Goal: Task Accomplishment & Management: Manage account settings

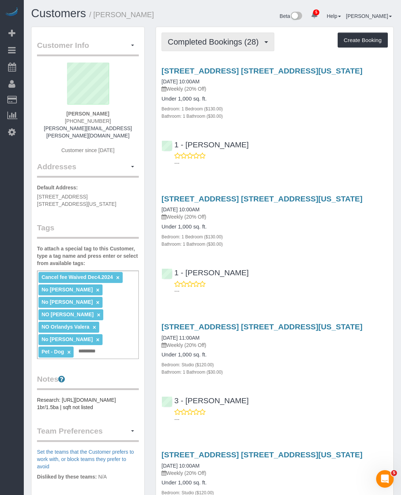
click at [220, 44] on span "Completed Bookings (28)" at bounding box center [215, 41] width 94 height 9
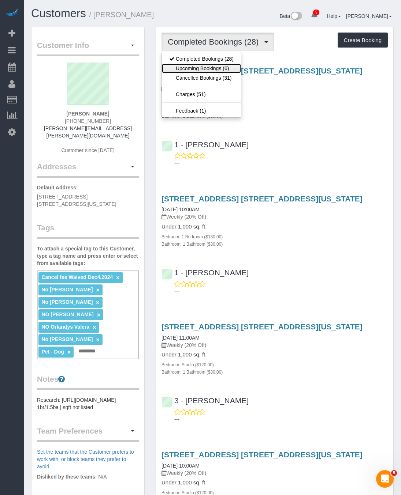
click at [215, 70] on link "Upcoming Bookings (6)" at bounding box center [201, 69] width 79 height 10
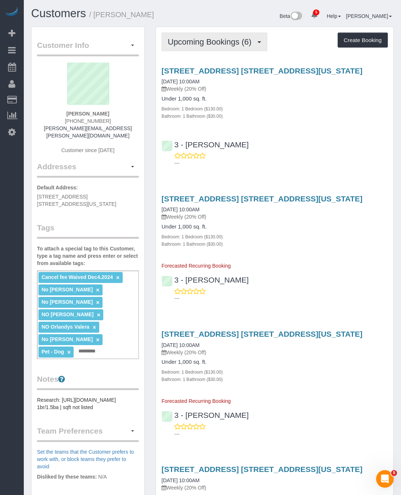
click at [227, 41] on span "Upcoming Bookings (6)" at bounding box center [211, 41] width 87 height 9
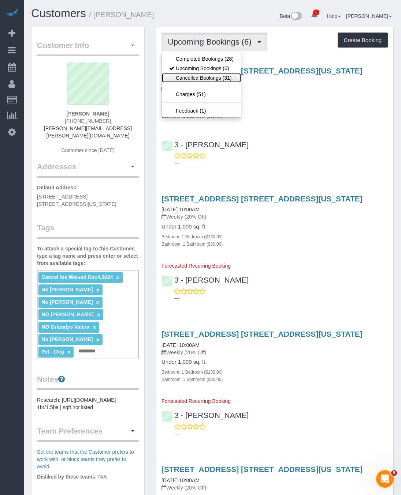
click at [217, 76] on link "Cancelled Bookings (31)" at bounding box center [201, 78] width 79 height 10
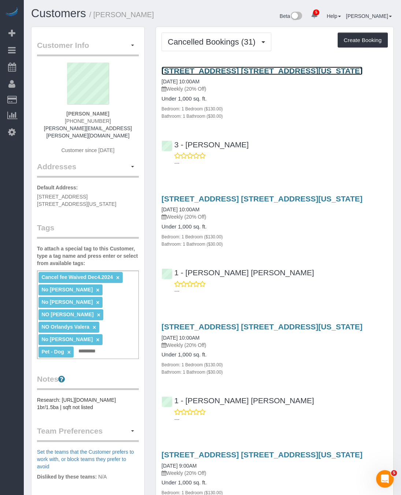
click at [206, 70] on link "[STREET_ADDRESS] [STREET_ADDRESS][US_STATE]" at bounding box center [261, 71] width 201 height 8
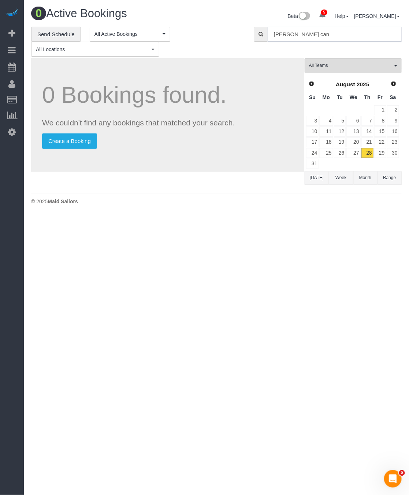
drag, startPoint x: 307, startPoint y: 35, endPoint x: 171, endPoint y: 61, distance: 139.2
click at [172, 60] on div "**********" at bounding box center [216, 109] width 370 height 164
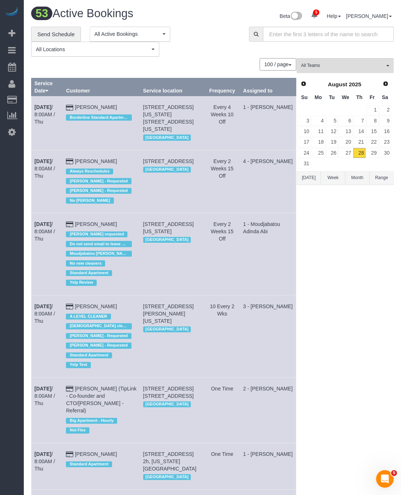
click at [215, 53] on div "**********" at bounding box center [134, 42] width 207 height 30
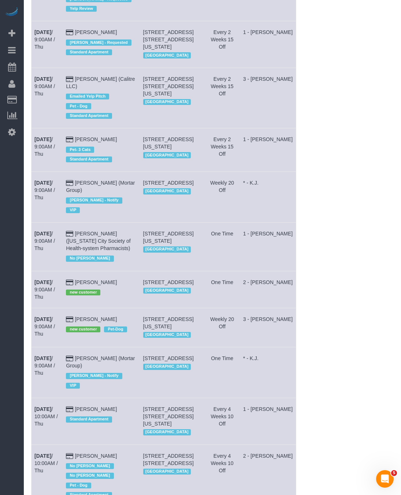
scroll to position [768, 0]
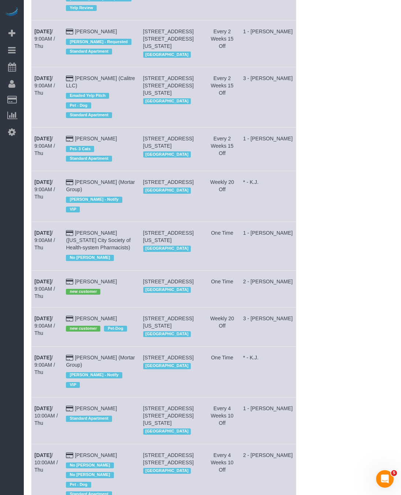
drag, startPoint x: 32, startPoint y: 344, endPoint x: 110, endPoint y: 347, distance: 78.4
click at [110, 347] on tr "Aug 28th / 9:00AM / Thu Weston Litz new customer Pet-Dog 145 West 79th Street, …" at bounding box center [163, 326] width 265 height 39
copy tr "Aug 28th / 9:00AM / Thu Weston Litz"
click at [51, 322] on b "Aug 28th" at bounding box center [42, 319] width 17 height 6
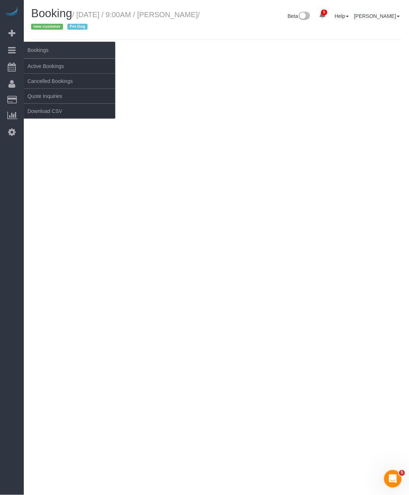
select select "NY"
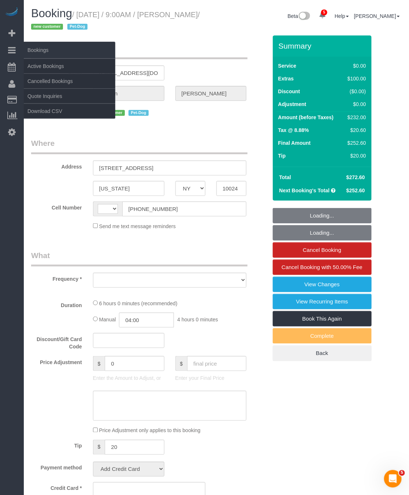
select select "string:US"
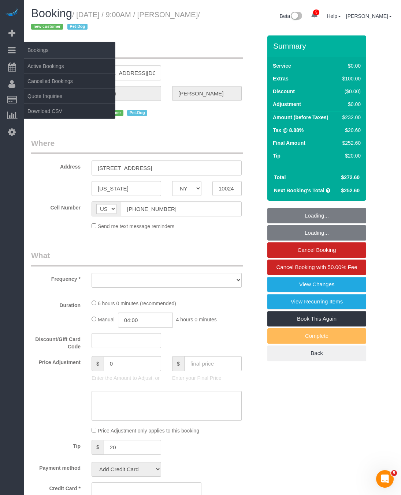
select select "number:57"
select select "number:72"
select select "number:13"
select select "number:6"
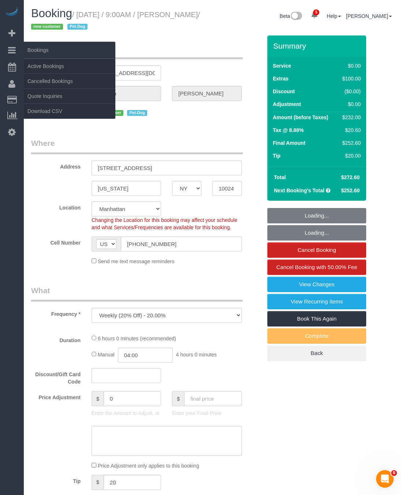
select select "object:7932"
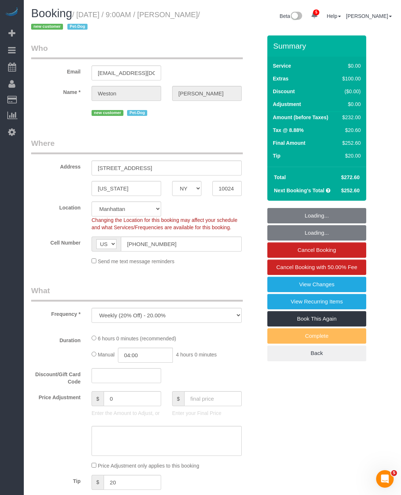
select select "spot1"
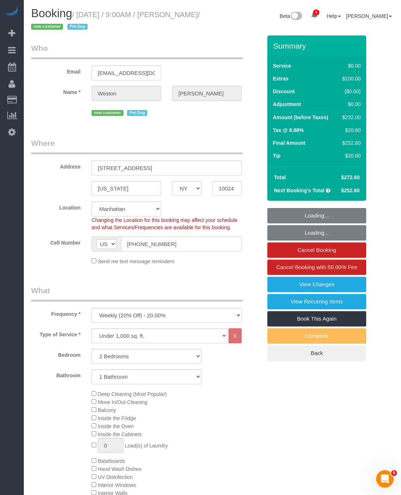
select select "2"
select select "object:8476"
select select "string:stripe-pm_1S0kuA4VGloSiKo7TQT4BI7k"
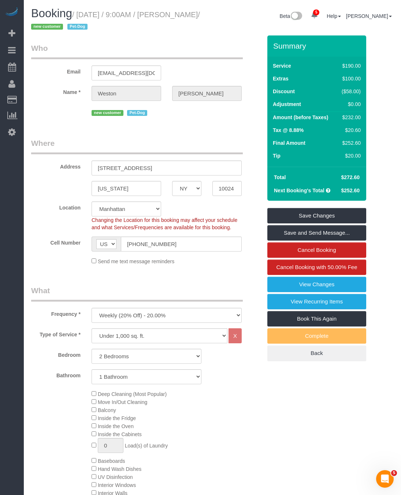
drag, startPoint x: 78, startPoint y: 14, endPoint x: 12, endPoint y: 42, distance: 72.1
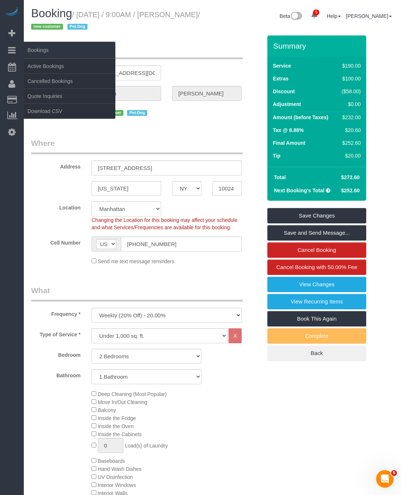
click at [42, 23] on small "/ August 28, 2025 / 9:00AM / Weston Litz / new customer Pet-Dog" at bounding box center [115, 21] width 169 height 20
copy small "August 28, 2025 / 9:00AM / Weston Litz"
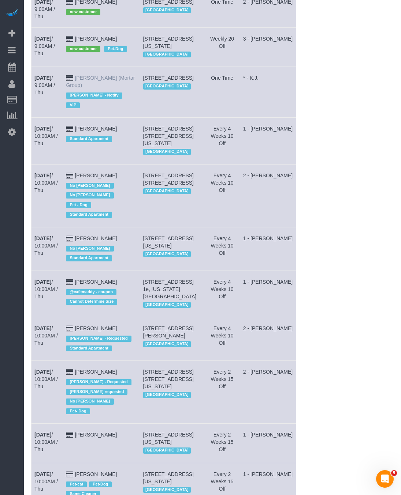
scroll to position [988, 0]
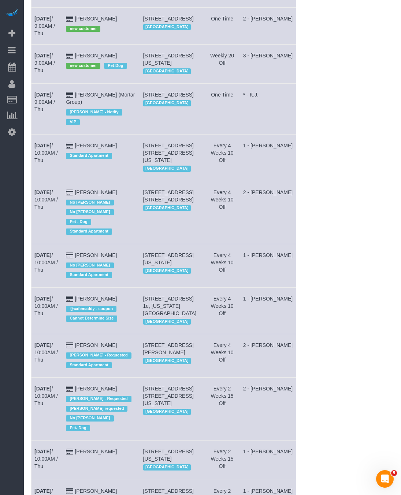
drag, startPoint x: 195, startPoint y: 95, endPoint x: 153, endPoint y: 81, distance: 44.2
click at [153, 81] on td "145 West 79th Street, Apt.4b, New York, NY 10024 Manhattan" at bounding box center [172, 63] width 64 height 39
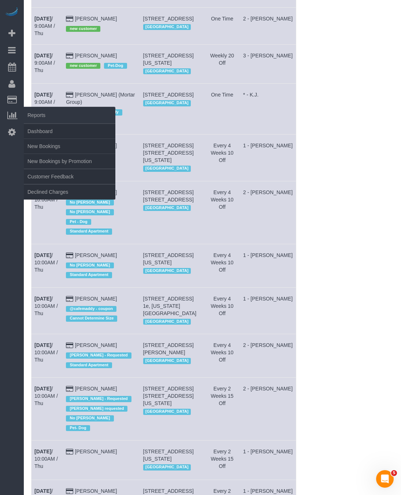
copy span "145 West 79th Street, Apt.4b, New York, NY 10024"
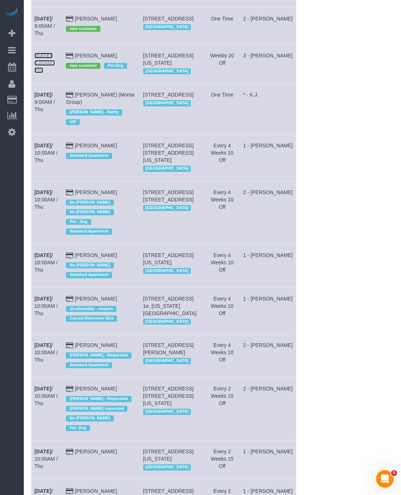
click at [54, 73] on link "Aug 28th / 9:00AM / Thu" at bounding box center [44, 63] width 20 height 20
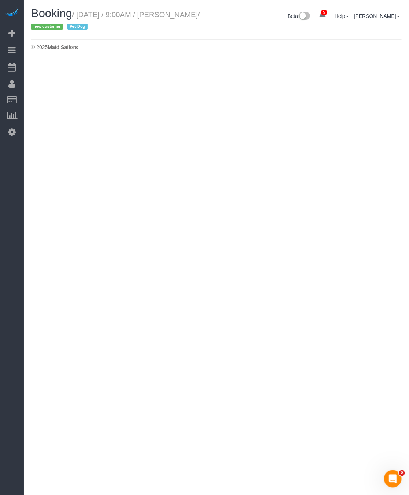
select select "NY"
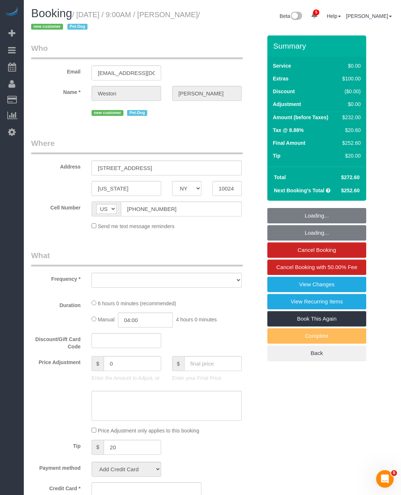
select select "2"
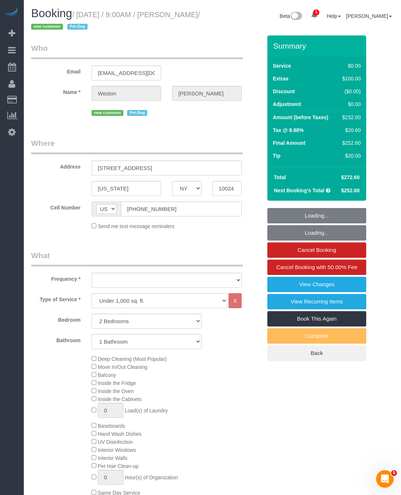
select select "string:stripe-pm_1S0kuA4VGloSiKo7TQT4BI7k"
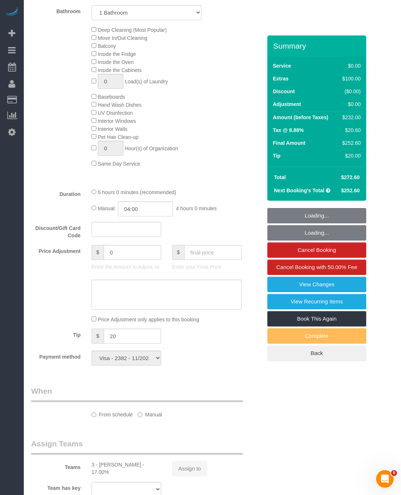
select select "object:10496"
select select "number:57"
select select "number:72"
select select "number:13"
select select "number:6"
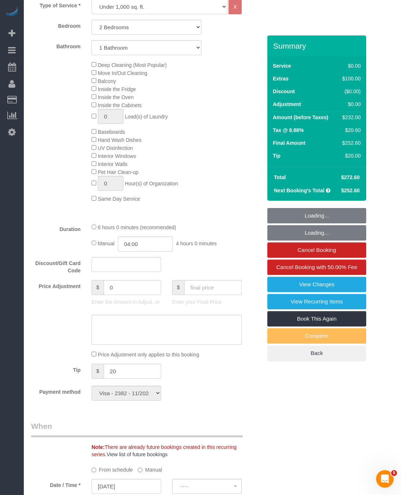
select select "spot50"
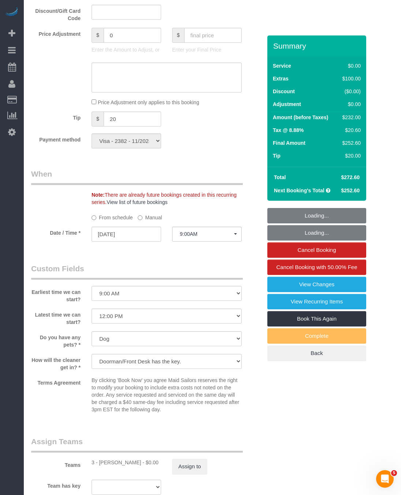
select select "object:11048"
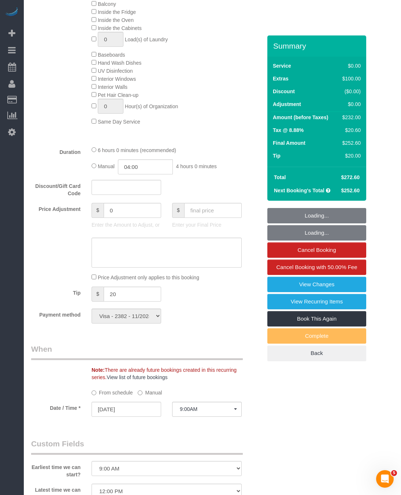
scroll to position [255, 0]
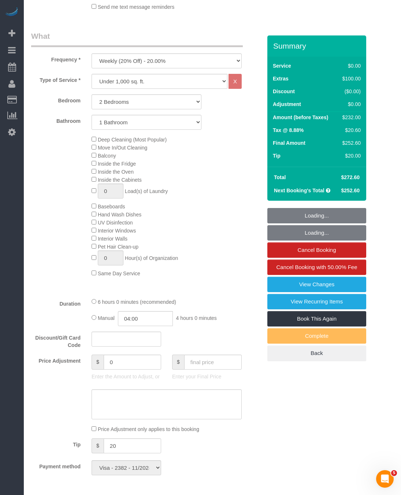
select select "2"
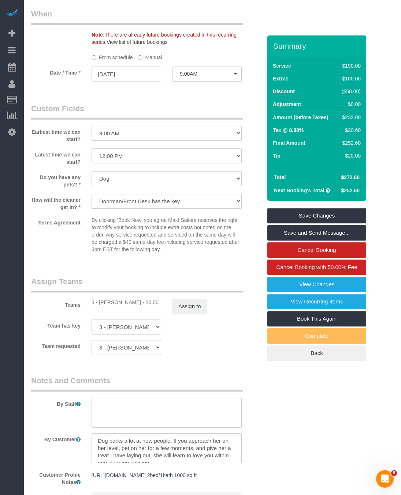
scroll to position [823, 0]
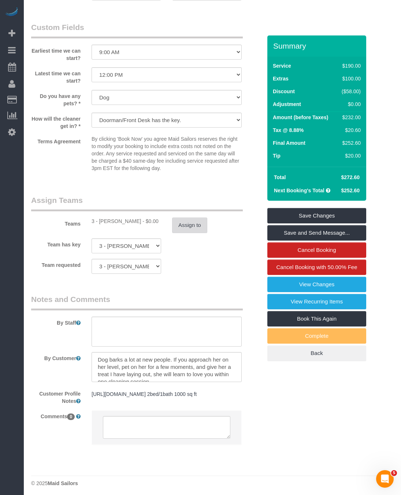
click at [176, 233] on button "Assign to" at bounding box center [189, 225] width 35 height 15
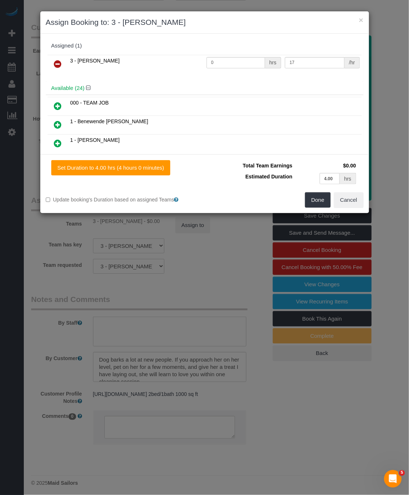
click at [55, 67] on icon at bounding box center [58, 64] width 8 height 9
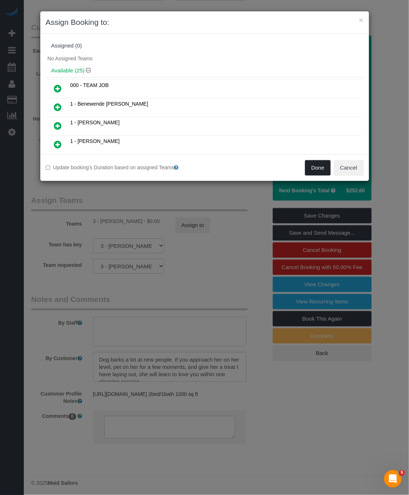
click at [314, 165] on button "Done" at bounding box center [318, 167] width 26 height 15
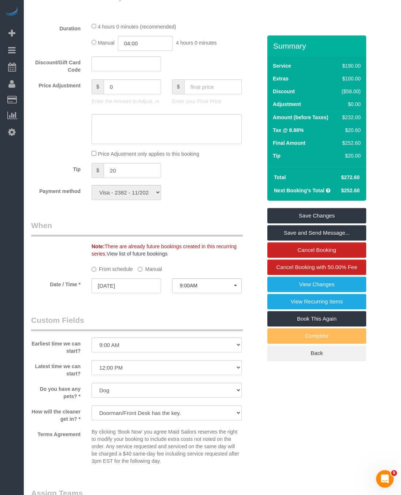
scroll to position [549, 0]
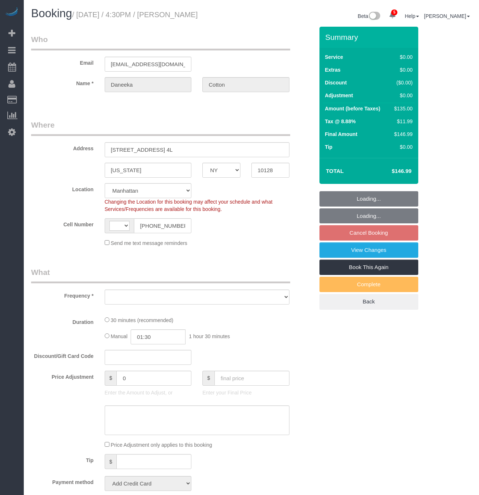
select select "NY"
select select "object:411"
select select "string:stripe-pm_1RoBkK4VGloSiKo75qHJLE3h"
select select "number:89"
select select "number:77"
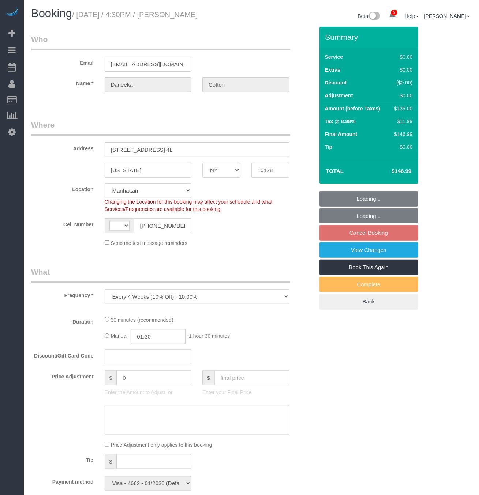
select select "number:15"
select select "number:5"
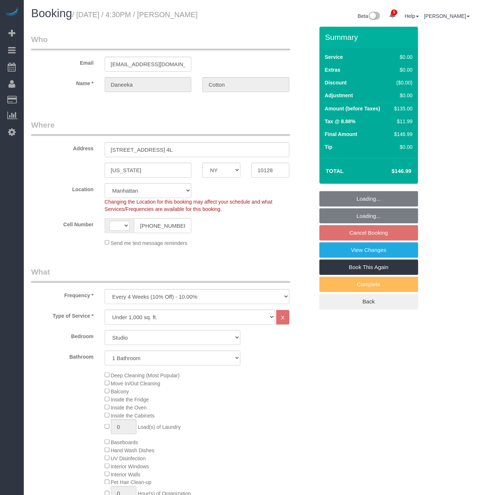
select select "string:[GEOGRAPHIC_DATA]"
select select "object:1320"
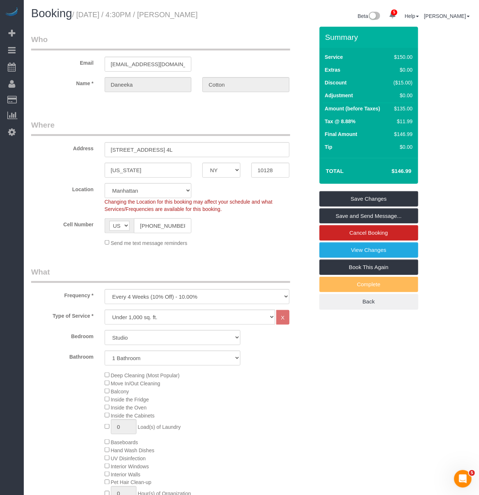
drag, startPoint x: 224, startPoint y: 16, endPoint x: 78, endPoint y: 18, distance: 146.4
click at [78, 18] on h1 "Booking / August 29, 2025 / 4:30PM / Daneeka Cotton" at bounding box center [138, 13] width 215 height 12
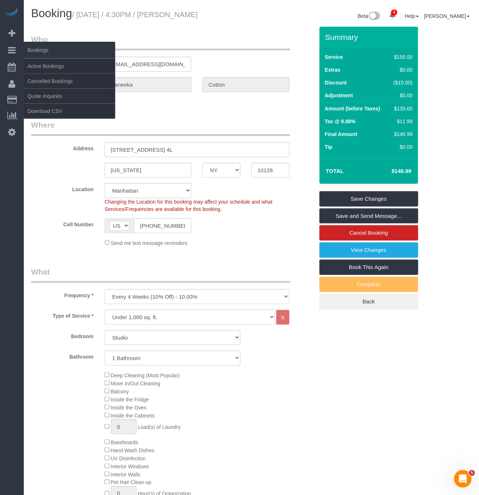
copy small "August 29, 2025 / 4:30PM / Daneeka Cotton"
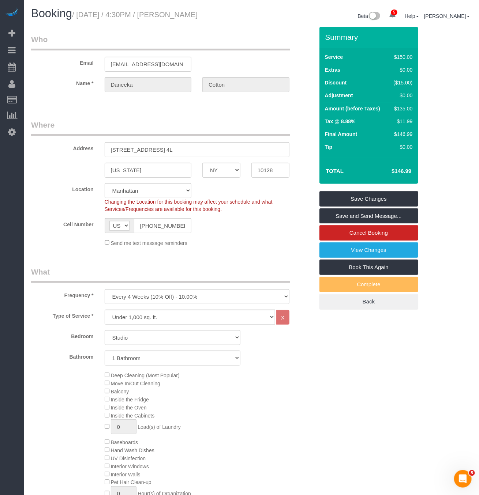
click at [108, 23] on div "Booking / August 29, 2025 / 4:30PM / Daneeka Cotton Beta 5 Your Notifications Y…" at bounding box center [252, 16] width 452 height 19
drag, startPoint x: 79, startPoint y: 13, endPoint x: 34, endPoint y: 76, distance: 77.6
click at [227, 9] on h1 "Booking / August 29, 2025 / 4:30PM / Daneeka Cotton" at bounding box center [138, 13] width 215 height 12
copy small "August 29, 2025 / 4:30PM / Daneeka Cotton"
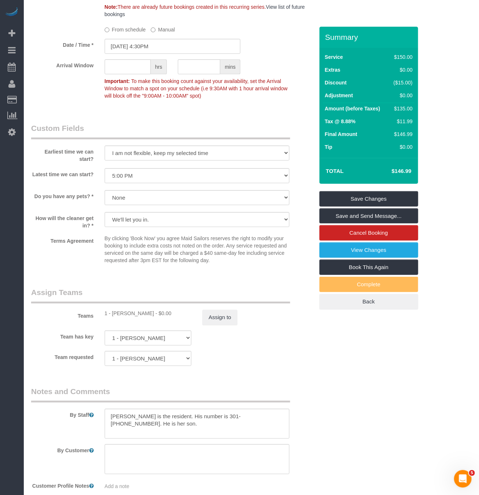
scroll to position [768, 0]
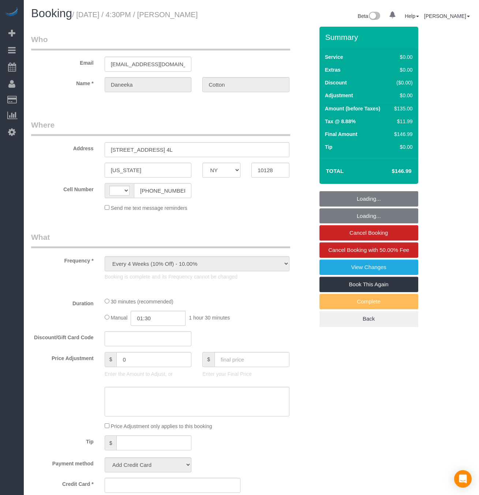
select select "NY"
select select "number:89"
select select "number:77"
select select "number:15"
select select "number:5"
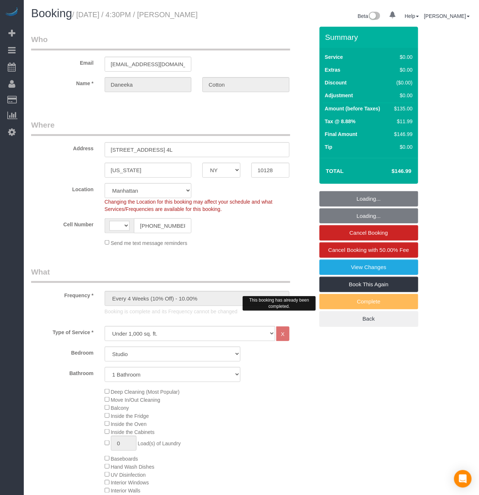
select select "string:[GEOGRAPHIC_DATA]"
select select "object:1355"
select select "string:stripe-pm_1RoBkK4VGloSiKo75qHJLE3h"
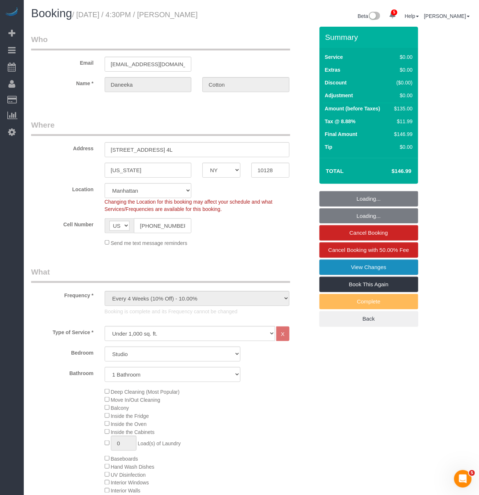
click at [385, 269] on link "View Changes" at bounding box center [368, 267] width 99 height 15
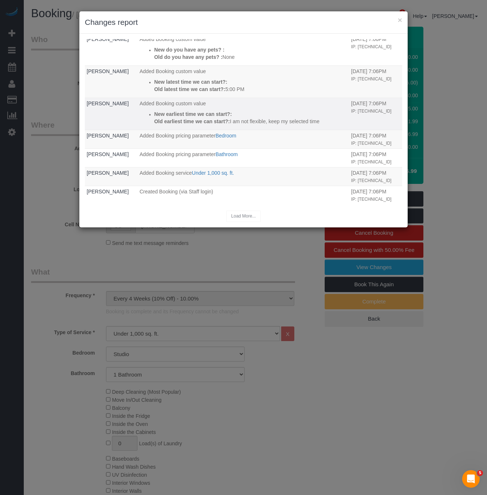
scroll to position [465, 0]
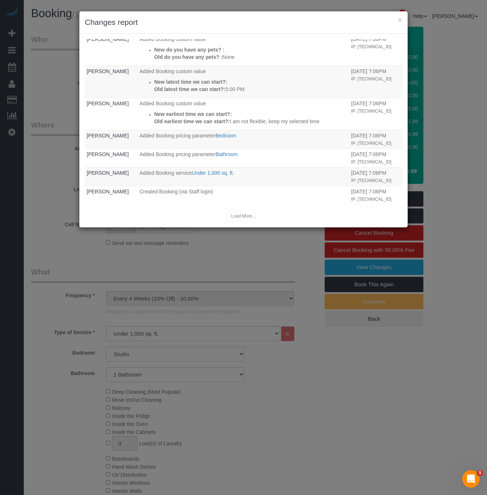
click at [402, 20] on div "× Changes report" at bounding box center [243, 22] width 329 height 22
click at [398, 21] on button "×" at bounding box center [400, 20] width 4 height 8
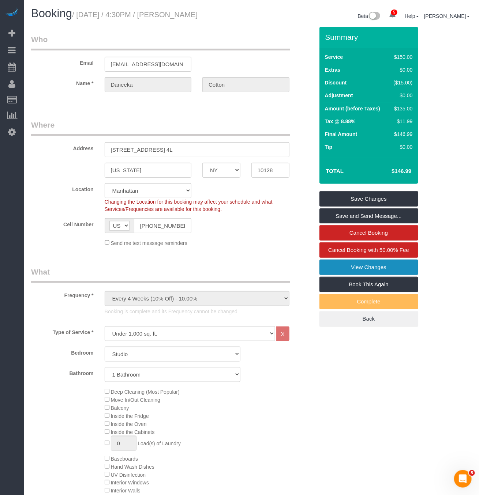
click at [400, 271] on link "View Changes" at bounding box center [368, 267] width 99 height 15
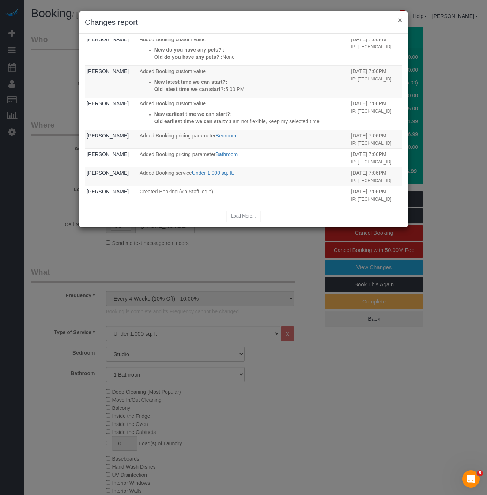
click at [401, 19] on button "×" at bounding box center [400, 20] width 4 height 8
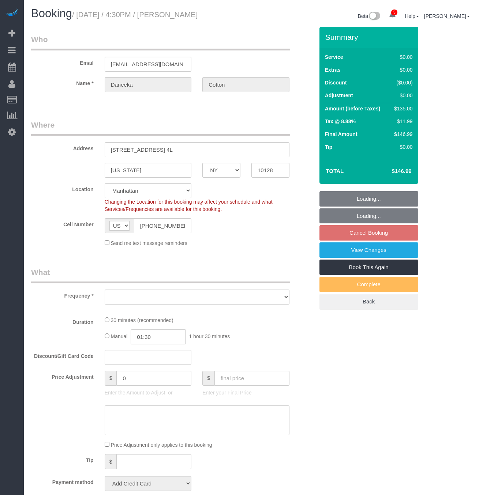
select select "NY"
select select "string:stripe-pm_1RoBkK4VGloSiKo75qHJLE3h"
select select "number:89"
select select "number:77"
select select "number:15"
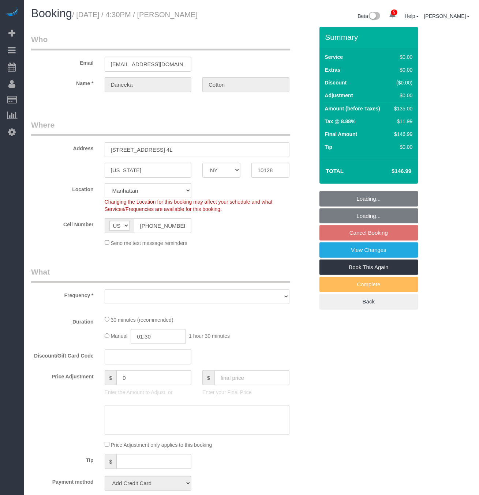
select select "number:5"
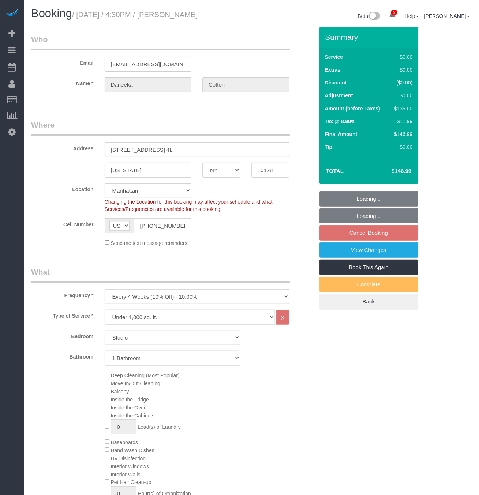
select select "object:1320"
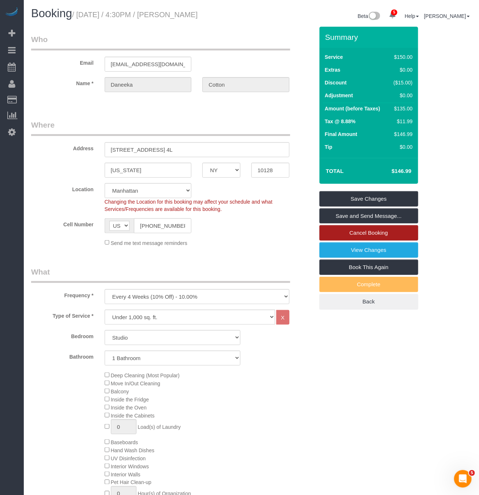
click at [387, 230] on link "Cancel Booking" at bounding box center [368, 232] width 99 height 15
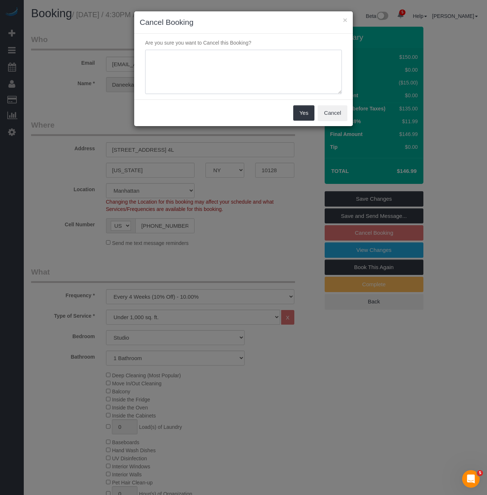
click at [265, 82] on textarea at bounding box center [243, 72] width 197 height 45
type textarea "customer requested, she doesn't remember booking this"
click at [302, 115] on button "Yes" at bounding box center [303, 112] width 21 height 15
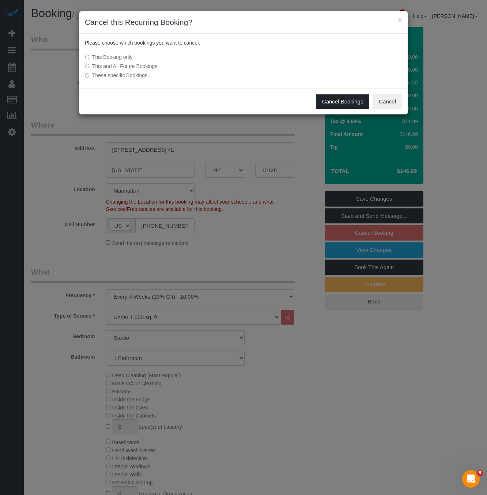
click at [346, 105] on button "Cancel Bookings" at bounding box center [343, 101] width 54 height 15
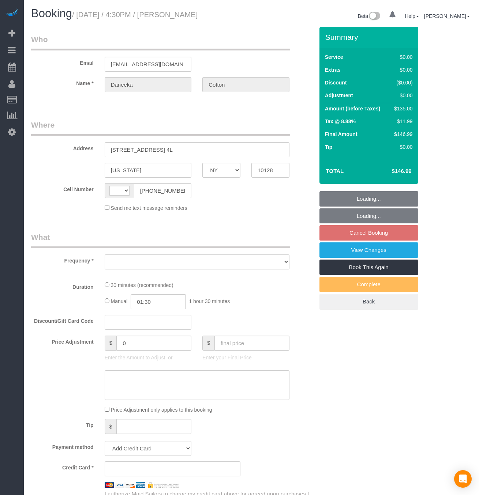
select select "NY"
select select "string:[GEOGRAPHIC_DATA]"
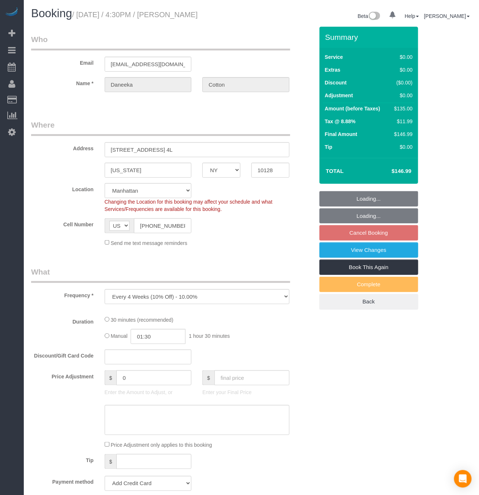
select select "object:662"
select select "string:stripe-pm_1RoBkK4VGloSiKo75qHJLE3h"
select select "number:89"
select select "number:77"
select select "number:15"
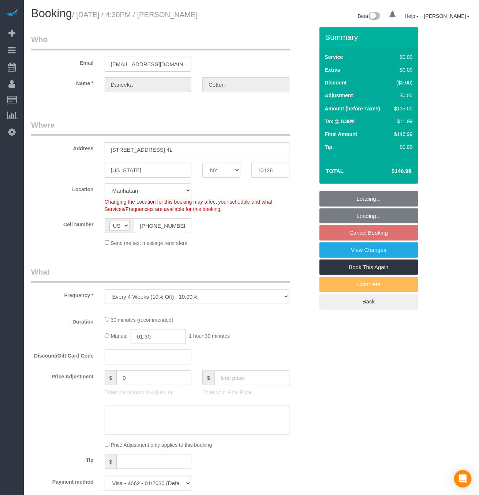
select select "number:5"
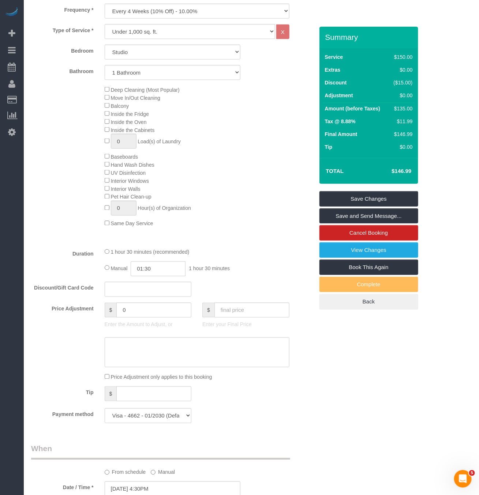
scroll to position [165, 0]
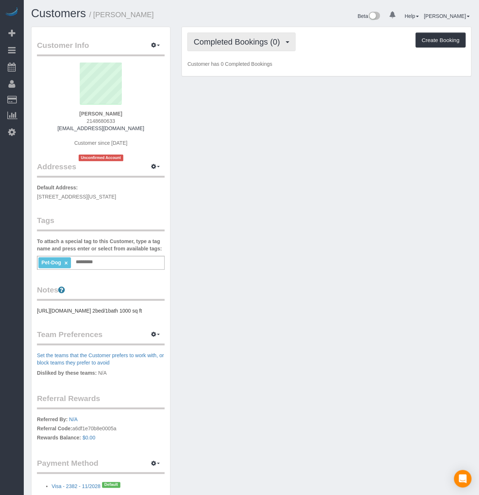
click at [248, 35] on button "Completed Bookings (0)" at bounding box center [241, 42] width 108 height 19
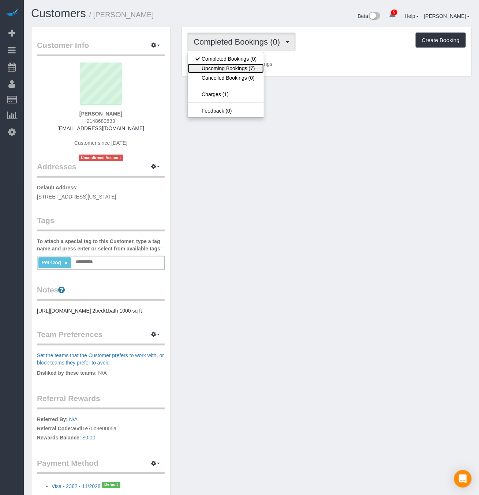
click at [246, 72] on link "Upcoming Bookings (7)" at bounding box center [226, 69] width 76 height 10
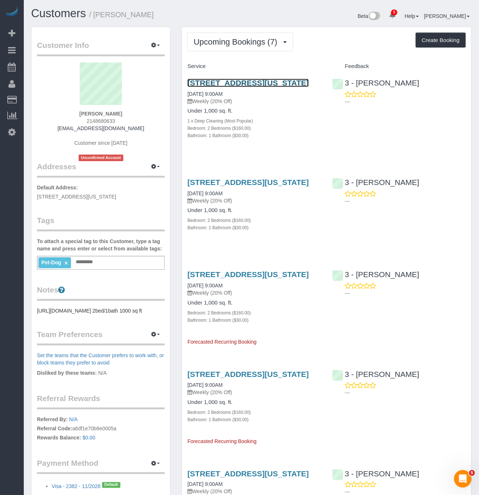
click at [238, 87] on link "145 West 79th Street, Apt.4b, New York, NY 10024" at bounding box center [247, 83] width 121 height 8
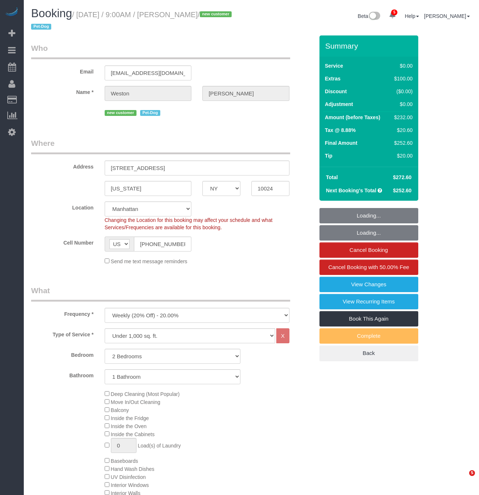
select select "NY"
select select "2"
select select "spot1"
select select "number:57"
select select "number:72"
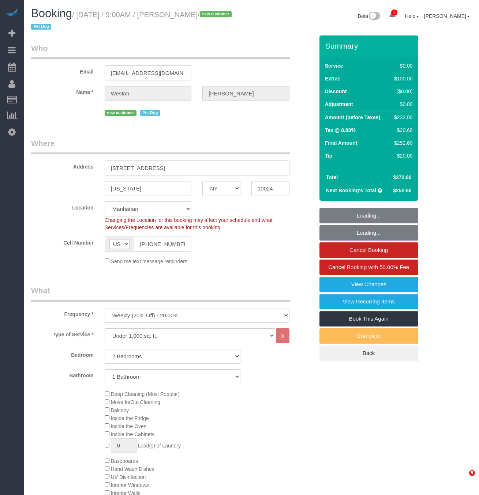
select select "number:13"
select select "number:6"
select select "spot49"
select select "2"
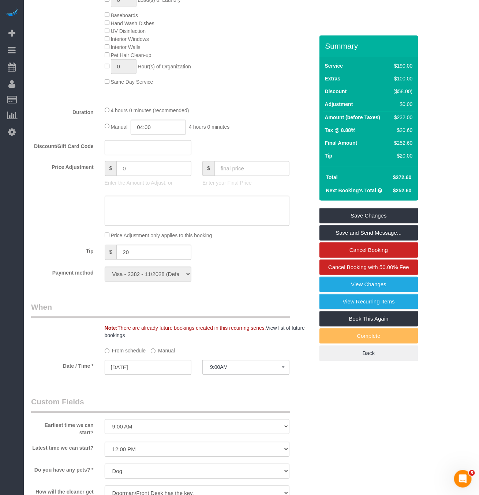
scroll to position [549, 0]
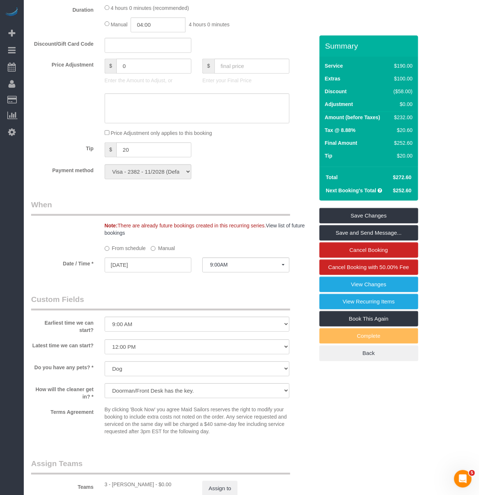
click at [251, 179] on div "Payment method Visa - 2382 - 11/2028 (Default) Add Credit Card ─────────────── …" at bounding box center [173, 171] width 294 height 15
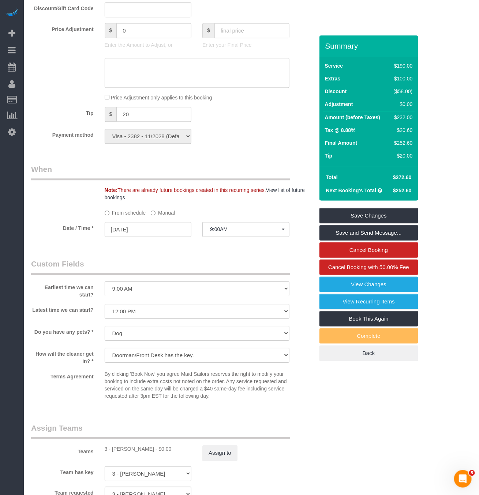
scroll to position [604, 0]
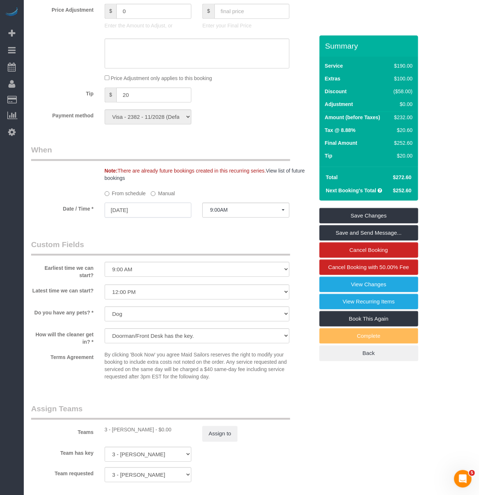
click at [151, 217] on input "[DATE]" at bounding box center [148, 210] width 87 height 15
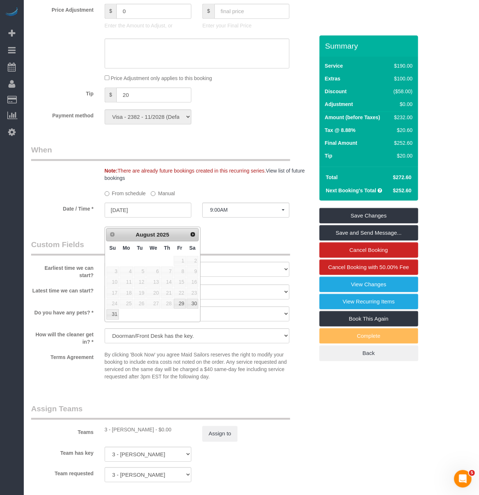
click at [227, 182] on div "Note: There are already future bookings created in this recurring series. View …" at bounding box center [209, 174] width 220 height 15
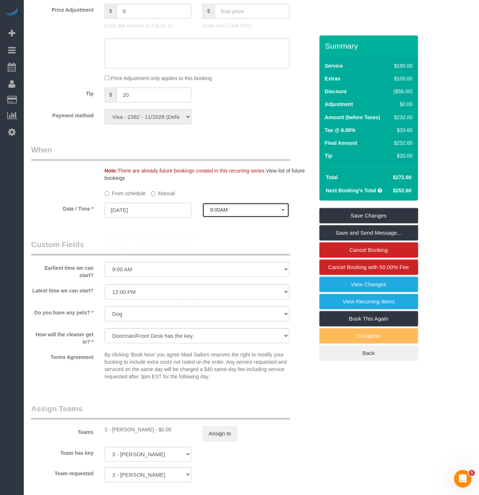
click at [229, 213] on span "9:00AM" at bounding box center [246, 210] width 72 height 6
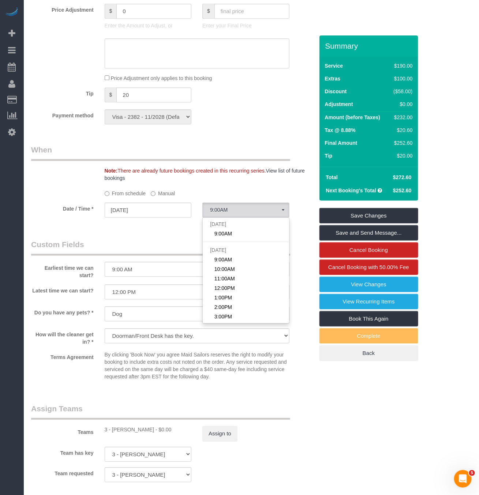
click at [180, 245] on div "Who Email westonlitz@gmail.com Name * Weston Litz new customer Pet-Dog Where Ad…" at bounding box center [173, 55] width 294 height 1246
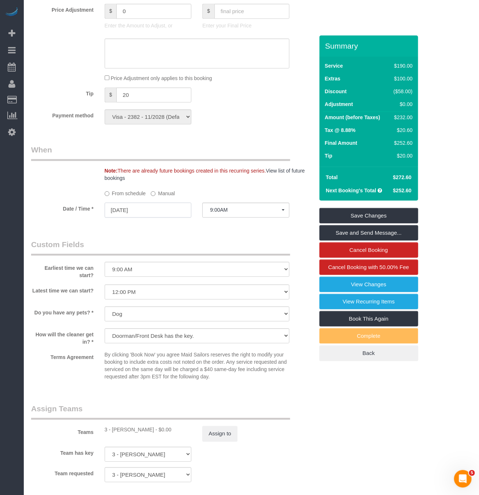
click at [168, 210] on sui-booking-spot "From schedule Manual Date / Time * 08/28/2025 9:00AM Thu August 28th 9:00AM Fri…" at bounding box center [172, 203] width 283 height 32
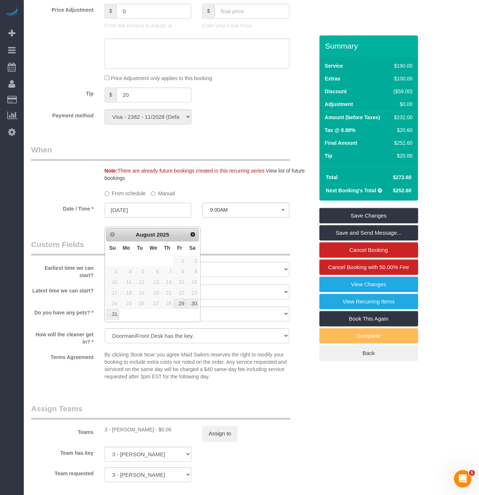
click at [166, 197] on label "Manual" at bounding box center [163, 192] width 24 height 10
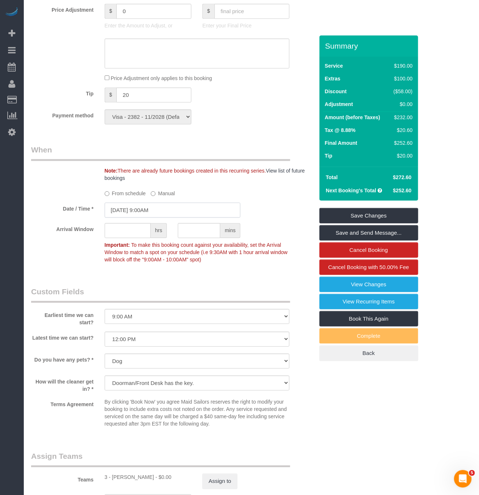
click at [181, 218] on input "08/28/2025 9:00AM" at bounding box center [173, 210] width 136 height 15
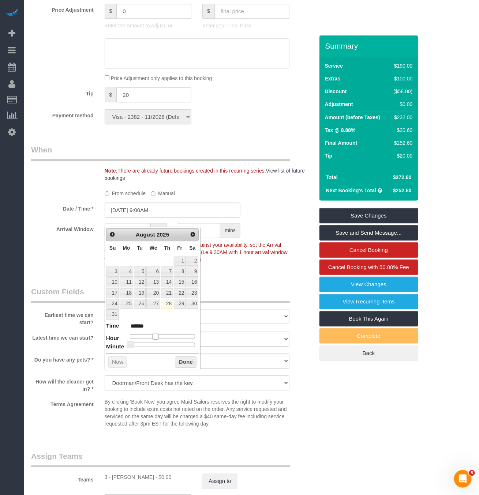
type input "08/28/2025 10:00AM"
type input "*******"
type input "08/28/2025 11:00AM"
type input "*******"
type input "08/28/2025 12:00PM"
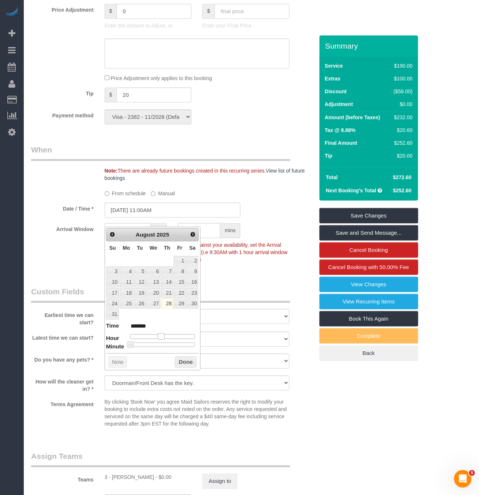
type input "*******"
drag, startPoint x: 158, startPoint y: 336, endPoint x: 166, endPoint y: 339, distance: 8.6
click at [166, 339] on span at bounding box center [164, 336] width 7 height 7
click at [190, 367] on button "Done" at bounding box center [186, 363] width 22 height 12
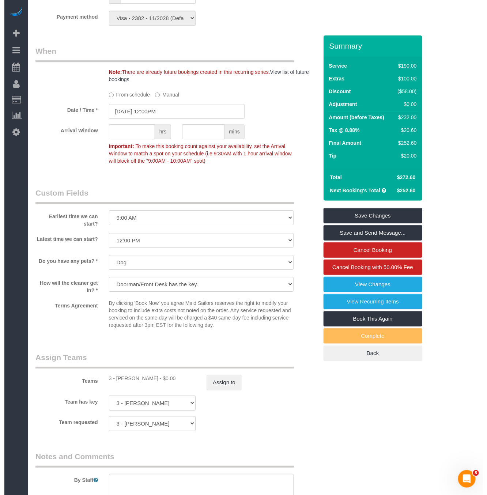
scroll to position [823, 0]
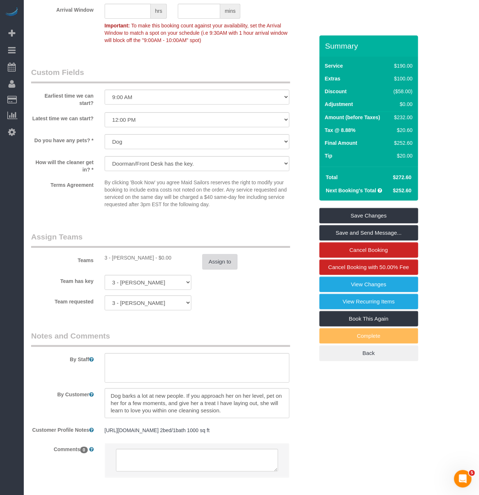
click at [213, 270] on button "Assign to" at bounding box center [219, 261] width 35 height 15
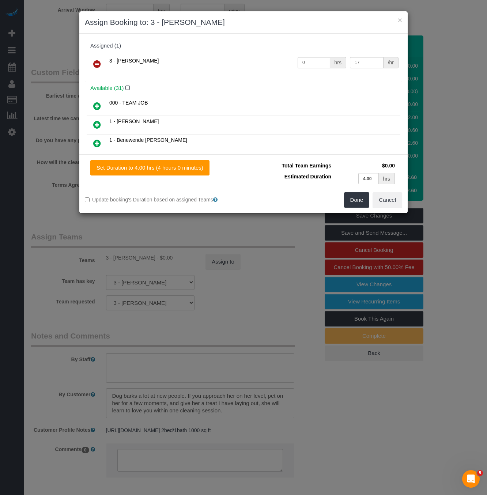
click at [94, 63] on icon at bounding box center [97, 64] width 8 height 9
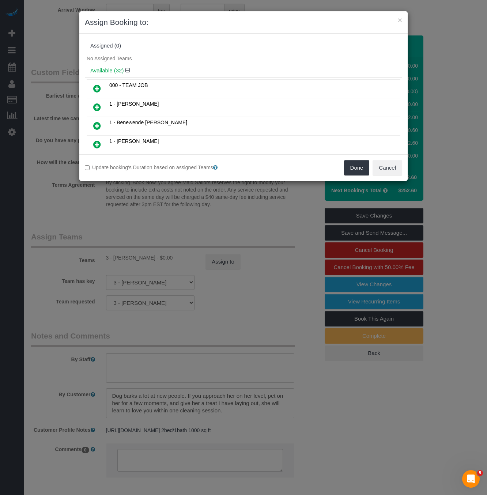
click at [226, 53] on div "Assigned (0)" at bounding box center [244, 46] width 318 height 14
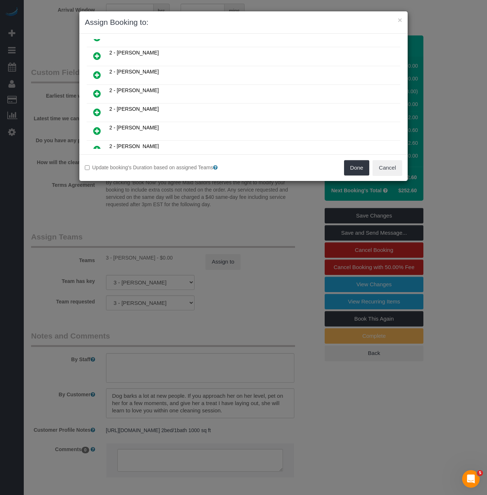
scroll to position [274, 0]
click at [98, 80] on icon at bounding box center [97, 76] width 8 height 9
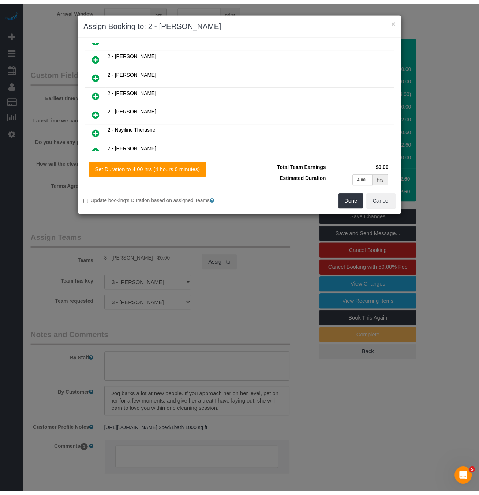
scroll to position [292, 0]
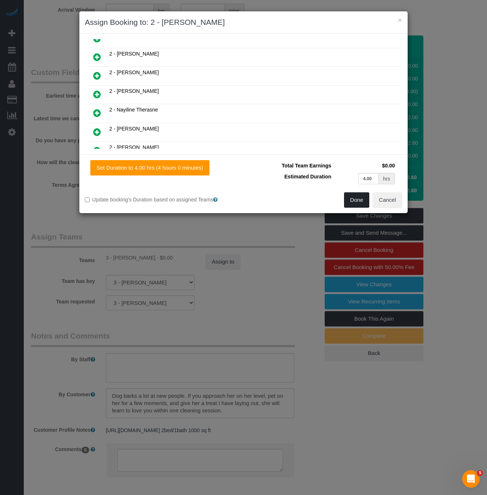
click at [362, 202] on button "Done" at bounding box center [357, 199] width 26 height 15
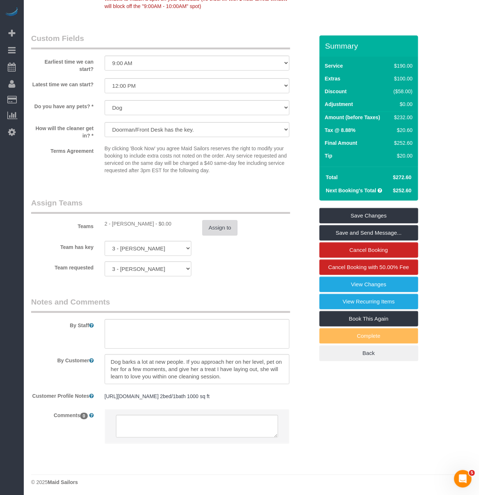
scroll to position [876, 0]
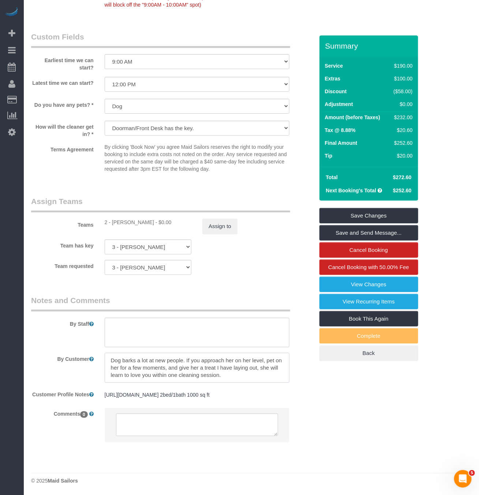
click at [221, 368] on textarea at bounding box center [197, 368] width 185 height 30
click at [167, 325] on textarea at bounding box center [197, 333] width 185 height 30
type textarea "C"
type textarea "T"
click at [270, 328] on textarea at bounding box center [197, 333] width 185 height 30
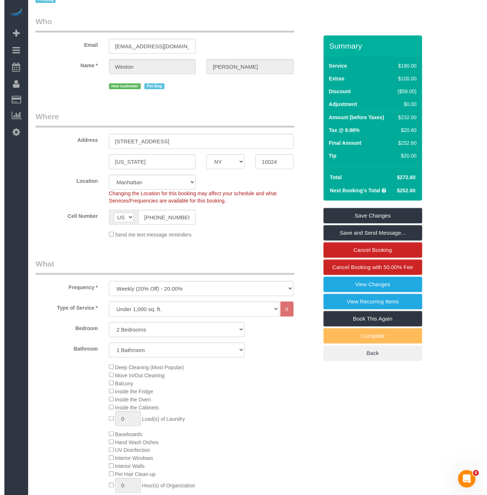
scroll to position [0, 0]
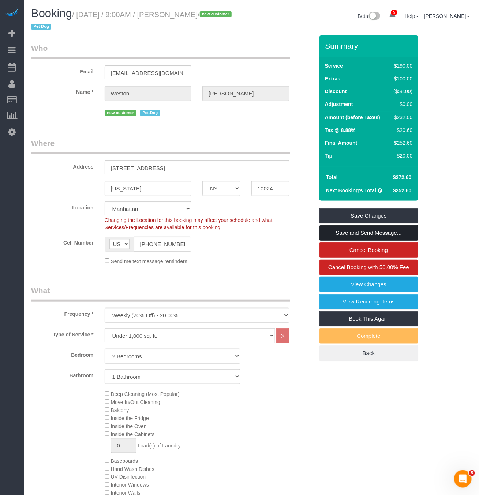
type textarea "Customer has a dog but she will put it in second bedroom, no need to clean that…"
click at [360, 232] on link "Save and Send Message..." at bounding box center [368, 232] width 99 height 15
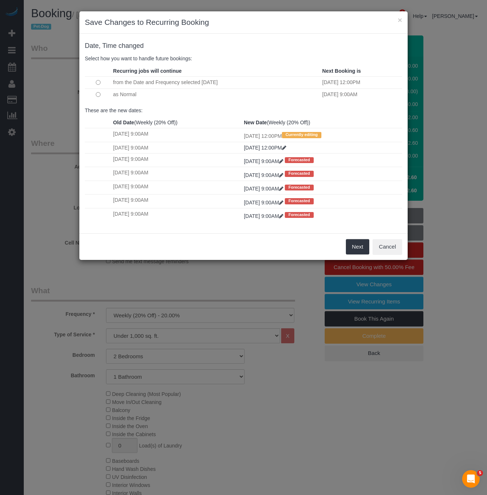
click at [105, 95] on td at bounding box center [98, 95] width 26 height 12
click at [123, 96] on td "as Normal" at bounding box center [215, 95] width 209 height 12
click at [361, 255] on button "Next" at bounding box center [358, 246] width 24 height 15
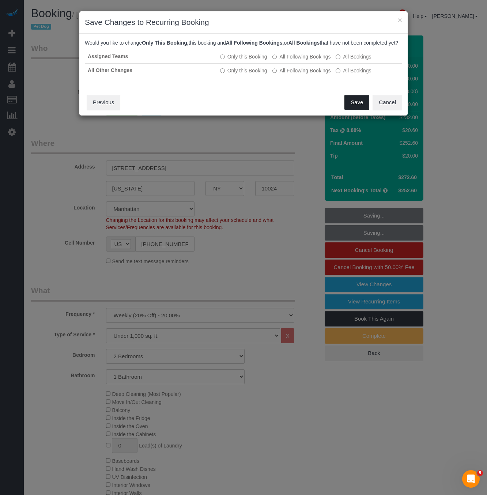
click at [349, 108] on button "Save" at bounding box center [357, 102] width 25 height 15
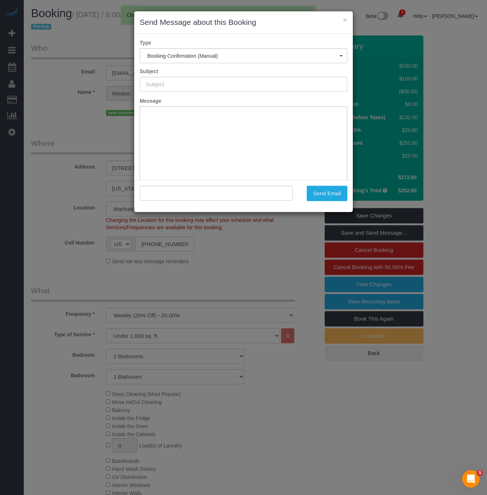
type input "Cleaning Confirmed for 08/28/2025 at 12:00pm"
type input ""Weston Litz" <westonlitz@gmail.com>"
click at [332, 197] on button "Send Email" at bounding box center [327, 193] width 41 height 15
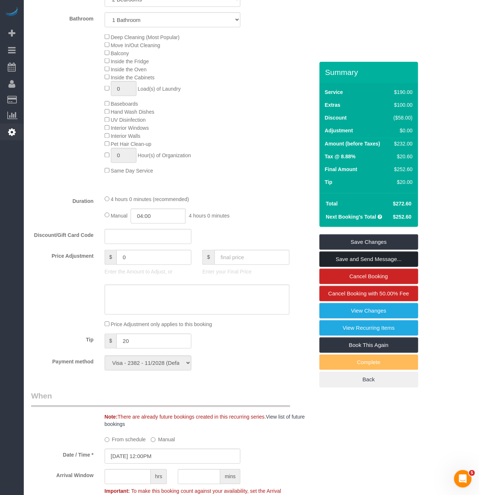
scroll to position [384, 0]
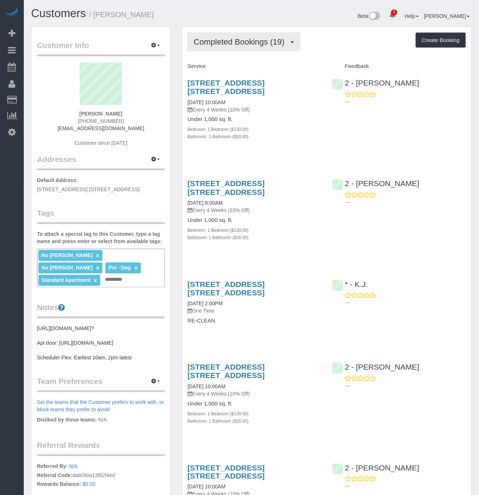
click at [243, 40] on span "Completed Bookings (19)" at bounding box center [241, 41] width 94 height 9
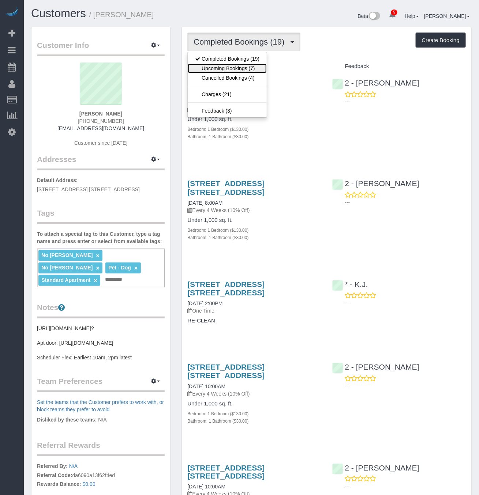
click at [235, 67] on link "Upcoming Bookings (7)" at bounding box center [227, 69] width 79 height 10
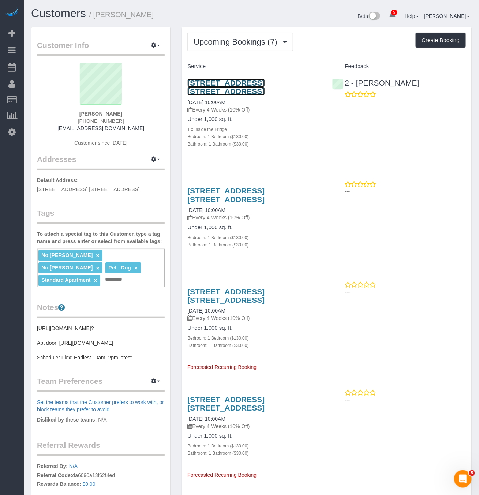
click at [265, 83] on link "[STREET_ADDRESS] [STREET_ADDRESS]" at bounding box center [225, 87] width 77 height 17
copy div "[STREET_ADDRESS] 5p, [GEOGRAPHIC_DATA] [DATE] 10:00AM"
drag, startPoint x: 184, startPoint y: 79, endPoint x: 241, endPoint y: 102, distance: 60.9
click at [241, 102] on div "7 Dekalb Ave, Apt. 5p, Brooklyn, NY 11201 08/28/2025 10:00AM Every 4 Weeks (10%…" at bounding box center [254, 117] width 145 height 90
click at [233, 79] on link "7 Dekalb Ave, Apt. 5p, Brooklyn, NY 11201" at bounding box center [225, 87] width 77 height 17
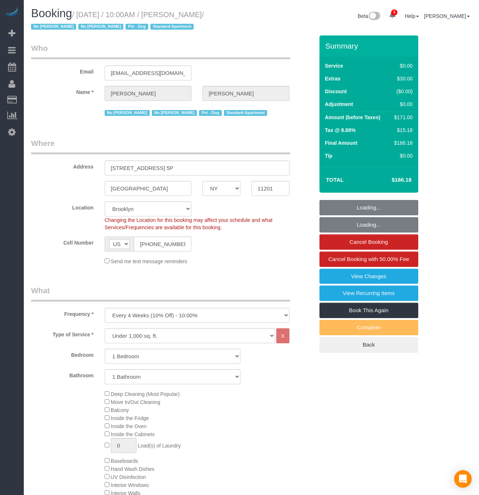
select select "NY"
select select "number:57"
select select "number:72"
select select "number:13"
select select "number:7"
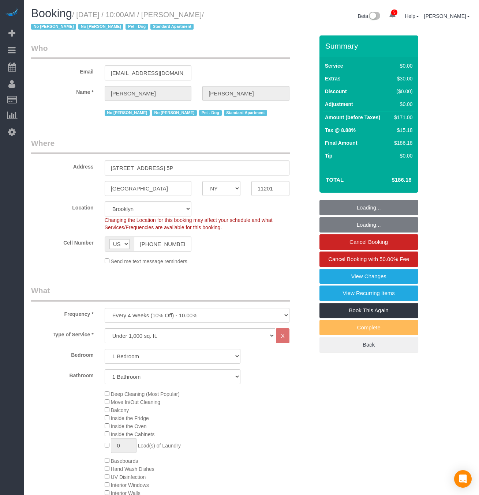
select select "spot1"
select select "1"
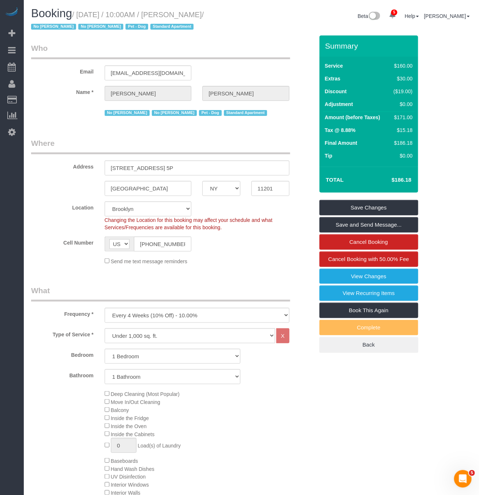
drag, startPoint x: 79, startPoint y: 11, endPoint x: 227, endPoint y: 15, distance: 147.1
click at [204, 15] on small "/ August 28, 2025 / 10:00AM / Lianne Pimentel / No Sara Colindres No Yennifer G…" at bounding box center [117, 21] width 173 height 20
copy small "August 28, 2025 / 10:00AM / Lianne Pimentel"
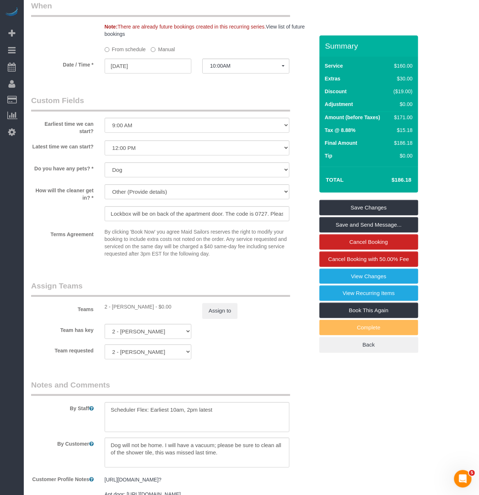
scroll to position [878, 0]
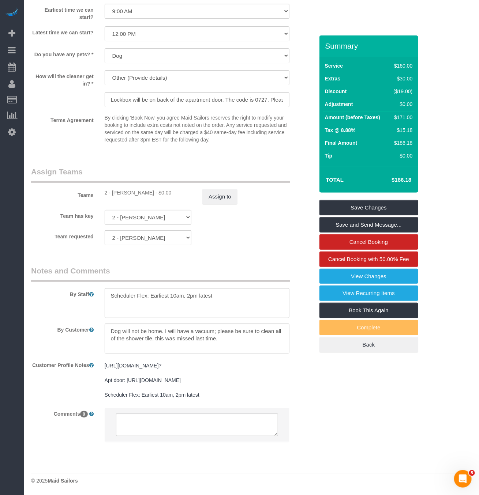
drag, startPoint x: 112, startPoint y: 184, endPoint x: 153, endPoint y: 185, distance: 40.3
click at [153, 189] on div "2 - Katherine Poveda - $0.00" at bounding box center [148, 192] width 87 height 7
copy div "Katherine Poveda"
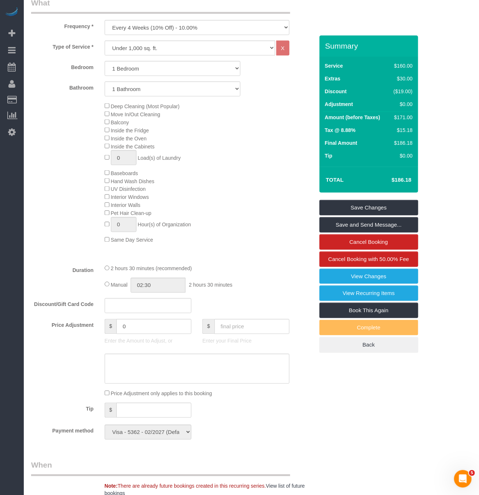
scroll to position [16, 0]
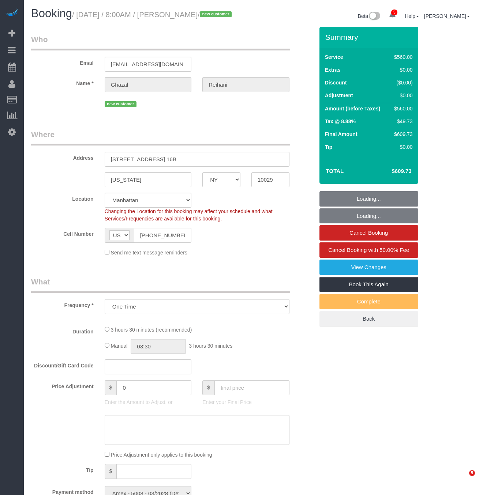
select select "NY"
select select "spot1"
select select "number:56"
select select "number:69"
select select "number:15"
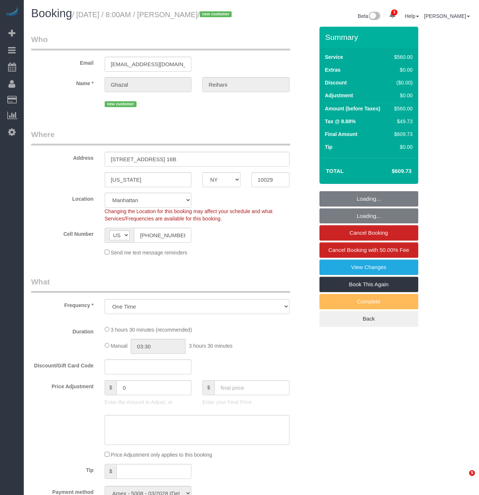
select select "number:5"
select select "object:1224"
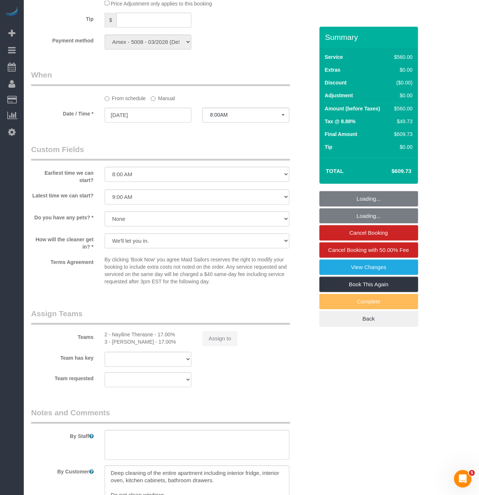
select select "210"
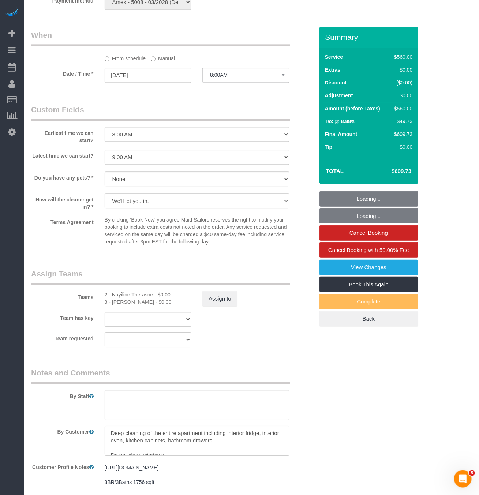
scroll to position [466, 0]
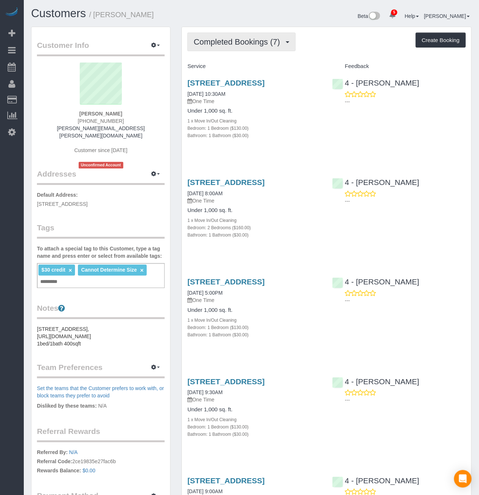
click at [276, 48] on button "Completed Bookings (7)" at bounding box center [241, 42] width 108 height 19
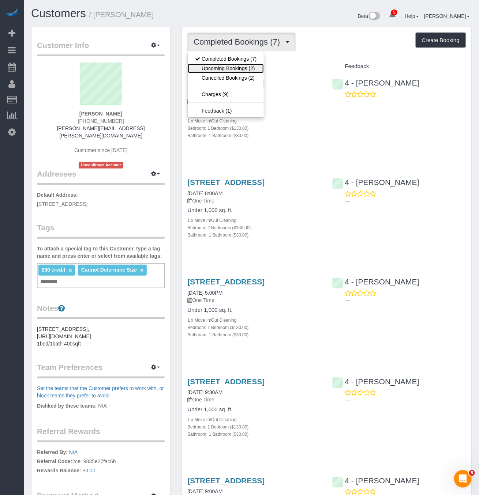
click at [243, 69] on link "Upcoming Bookings (2)" at bounding box center [226, 69] width 76 height 10
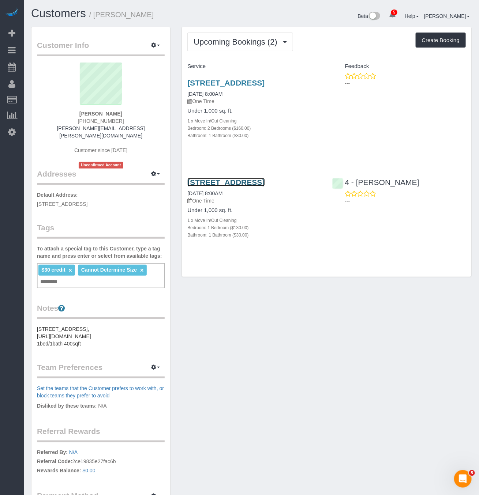
click at [265, 187] on link "166 West 6th Street, Apt. 1, Boston, MA 02127" at bounding box center [225, 182] width 77 height 8
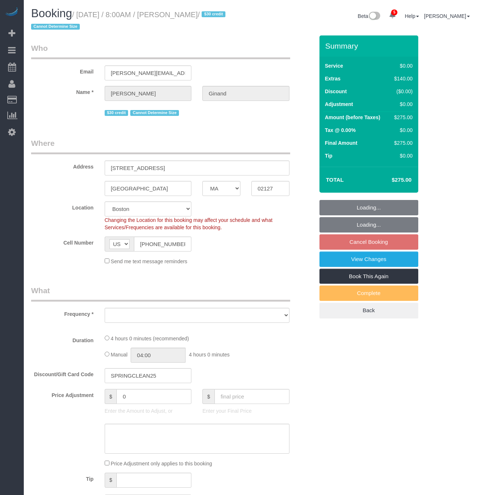
select select "MA"
select select "spot1"
select select "number:89"
select select "number:90"
select select "number:15"
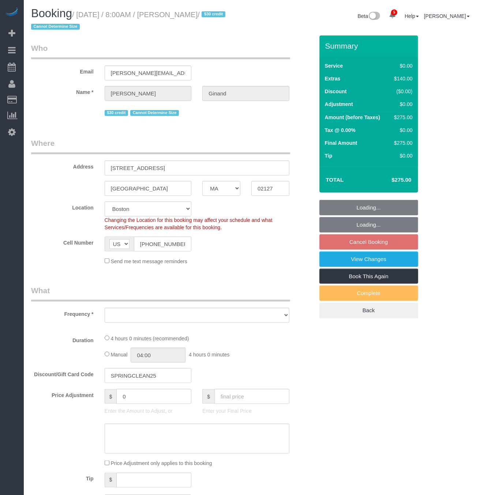
select select "number:5"
select select "string:stripe-pm_1Qmm5e4VGloSiKo7XHhNL1GA"
select select "object:874"
select select "1"
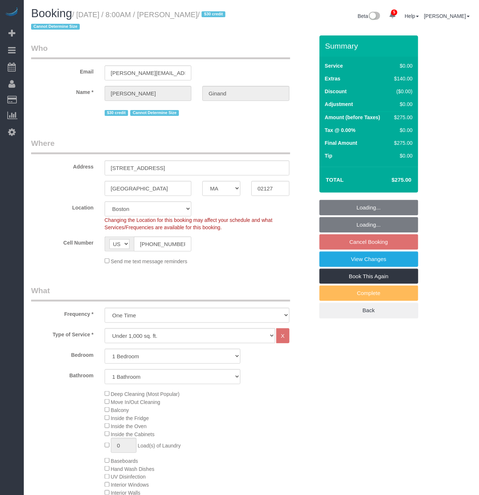
select select "1"
select select "object:1017"
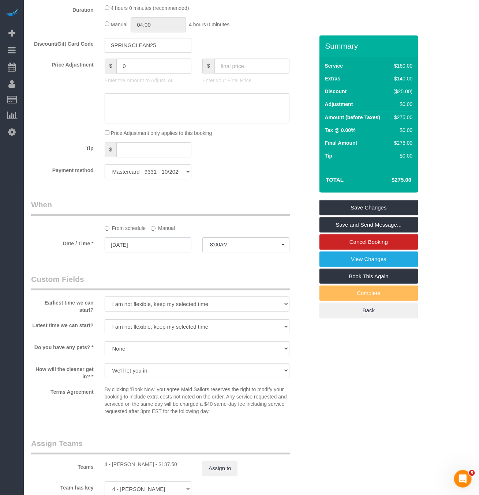
click at [172, 252] on input "08/31/2025" at bounding box center [148, 244] width 87 height 15
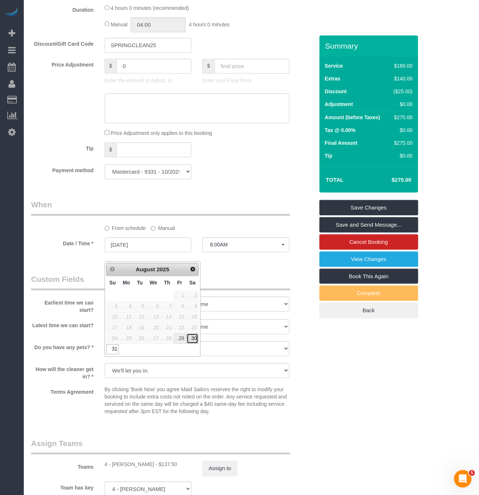
click at [192, 342] on link "30" at bounding box center [193, 339] width 12 height 10
type input "08/30/2025"
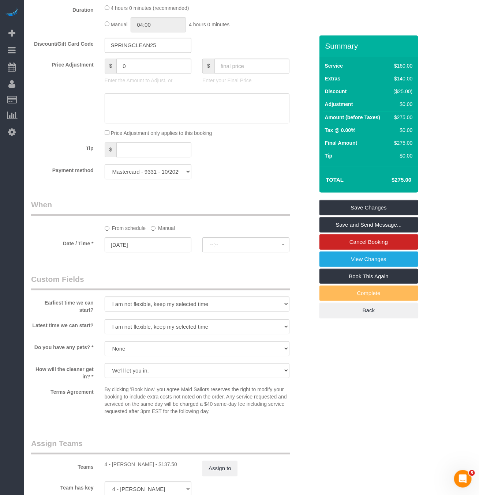
select select "spot57"
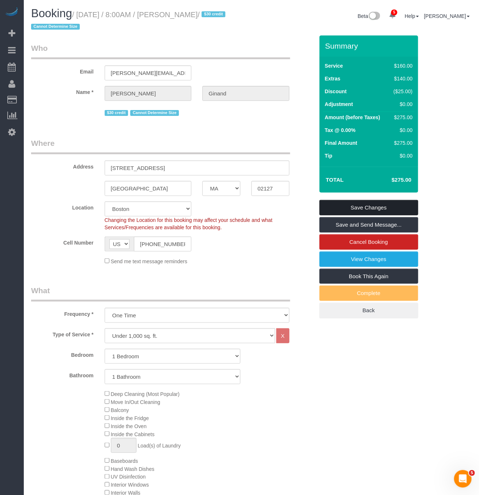
click at [378, 204] on link "Save Changes" at bounding box center [368, 207] width 99 height 15
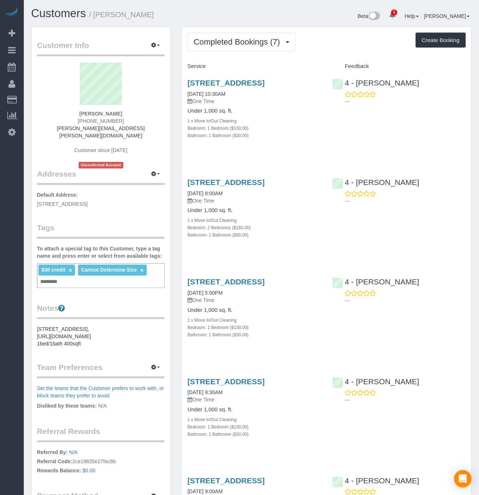
click at [244, 32] on div "Completed Bookings (7) Completed Bookings (7) Upcoming Bookings (2) Cancelled B…" at bounding box center [326, 404] width 289 height 755
click at [247, 40] on span "Completed Bookings (7)" at bounding box center [239, 41] width 90 height 9
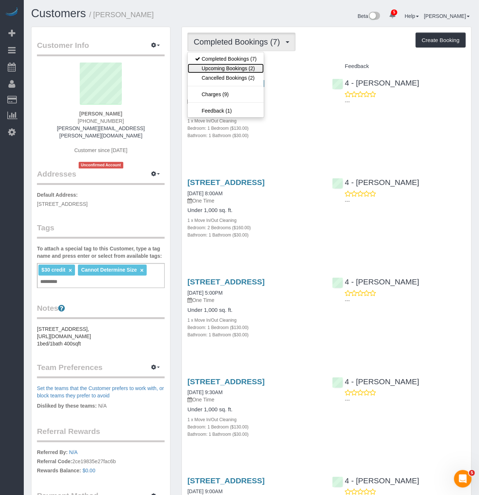
click at [240, 66] on link "Upcoming Bookings (2)" at bounding box center [226, 69] width 76 height 10
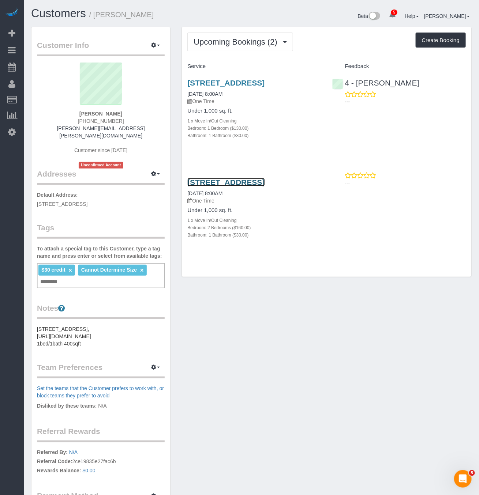
click at [216, 187] on link "[STREET_ADDRESS]" at bounding box center [225, 182] width 77 height 8
click at [239, 187] on link "451 West 4th Street, Apt. 1, Boston, MA 02127" at bounding box center [225, 182] width 77 height 8
click at [222, 187] on link "451 West 4th Street, Apt. 1, Boston, MA 02127" at bounding box center [225, 182] width 77 height 8
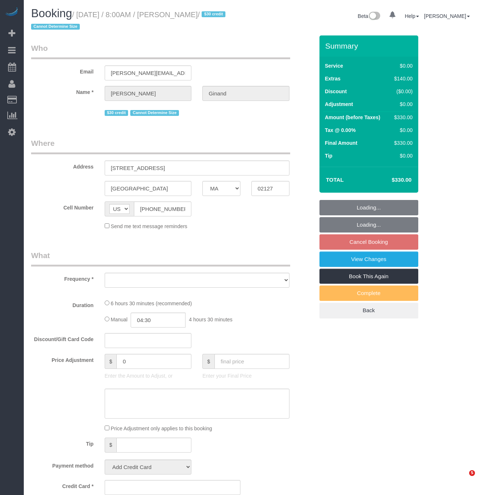
select select "MA"
select select "object:663"
select select "string:stripe-pm_1HK2gi4VGloSiKo73eHCgN0s"
select select "spot1"
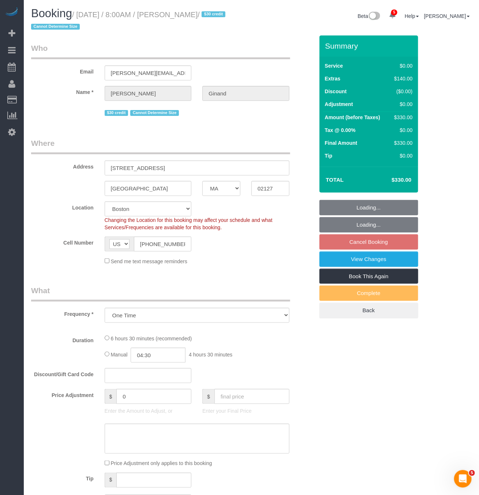
select select "2"
select select "number:89"
select select "number:75"
select select "number:15"
select select "number:5"
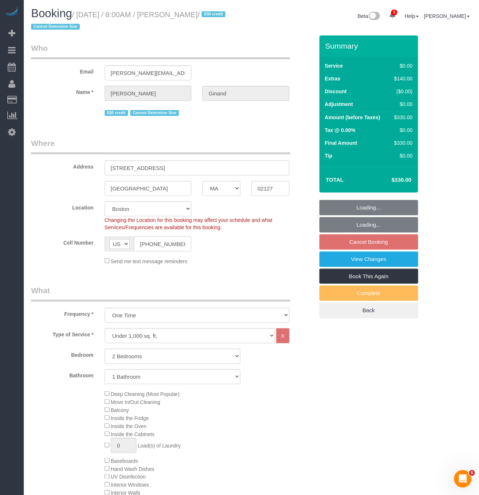
select select
select select "object:973"
select select "spot53"
select select "2"
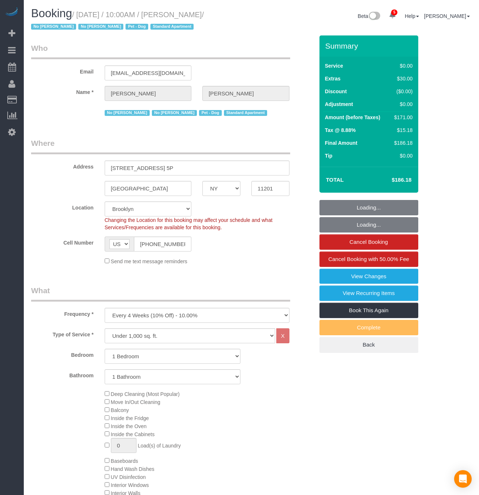
select select "NY"
select select "1"
select select "spot1"
select select "number:57"
select select "number:72"
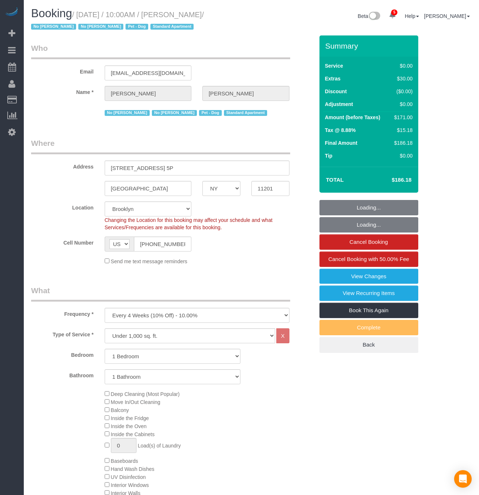
select select "number:13"
select select "number:7"
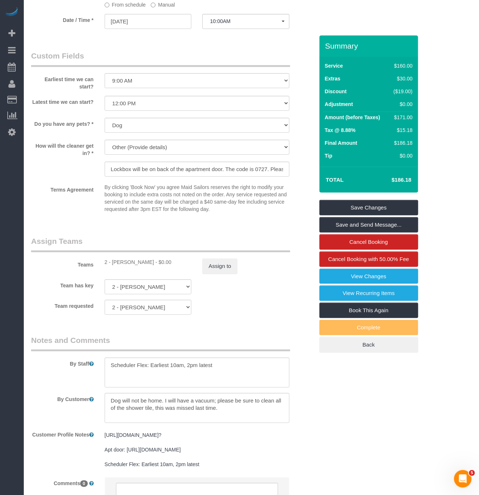
scroll to position [784, 0]
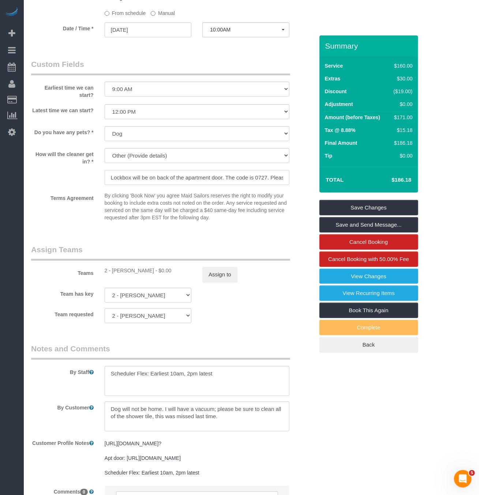
drag, startPoint x: 267, startPoint y: 184, endPoint x: 106, endPoint y: 193, distance: 160.6
click at [106, 185] on input "Lockbox will be on back of the apartment door. The code is 0727. Please replace…" at bounding box center [197, 177] width 185 height 15
click at [265, 185] on input "Lockbox will be on back of the apartment door. The code is 0727. Please replace…" at bounding box center [197, 177] width 185 height 15
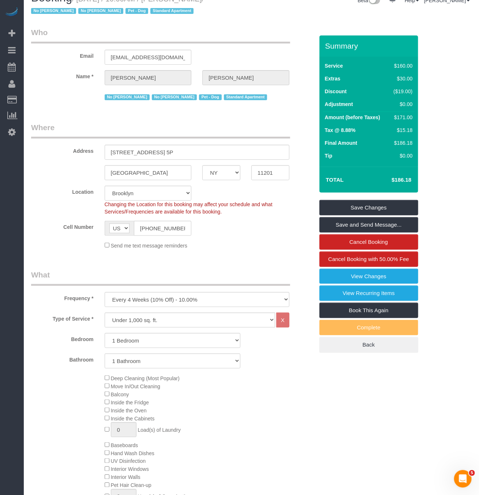
scroll to position [0, 0]
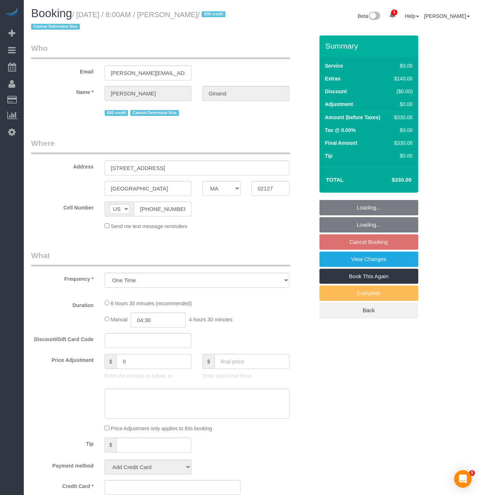
select select "MA"
select select "string:stripe-pm_1HK2gi4VGloSiKo73eHCgN0s"
select select "2"
select select "spot1"
select select "number:89"
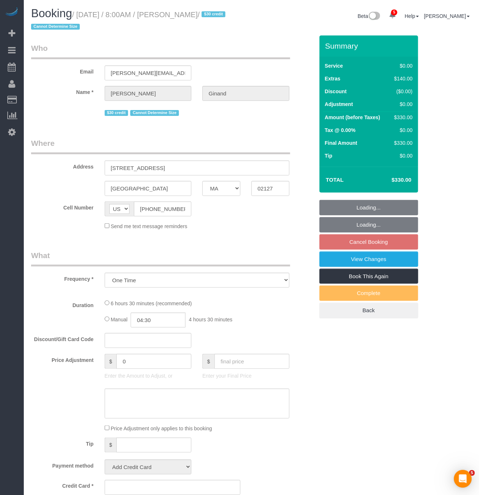
select select "number:75"
select select "number:15"
select select "number:5"
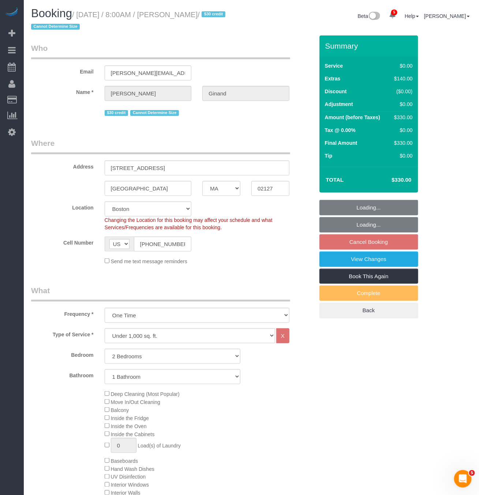
select select "object:973"
select select "spot53"
select select "2"
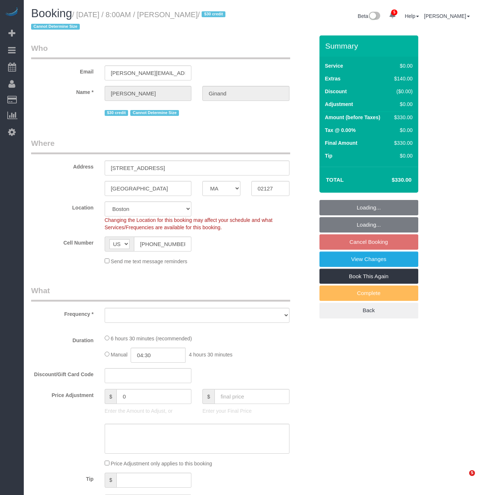
select select "MA"
click at [79, 15] on small "/ [DATE] / 8:00AM / [PERSON_NAME] / $30 credit Cannot Determine Size" at bounding box center [129, 21] width 197 height 20
select select "string:stripe-pm_1HK2gi4VGloSiKo73eHCgN0s"
select select "2"
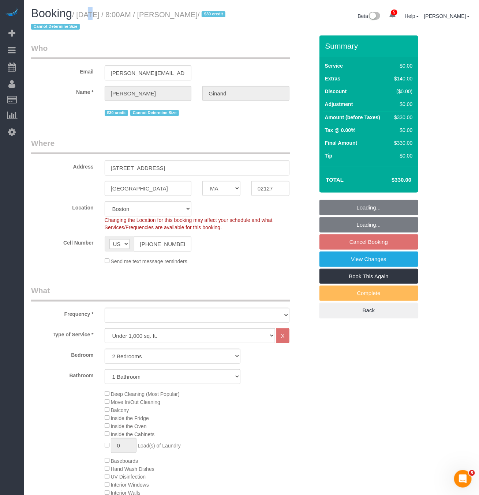
click at [80, 15] on small "/ [DATE] / 8:00AM / [PERSON_NAME] / $30 credit Cannot Determine Size" at bounding box center [129, 21] width 197 height 20
select select "object:824"
select select "spot1"
select select "number:89"
select select "number:75"
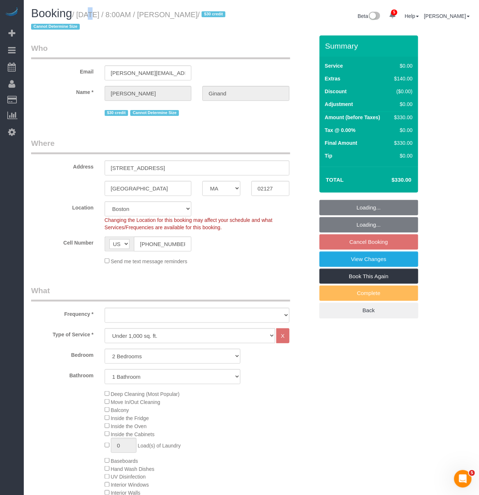
select select "number:15"
select select "number:5"
select select "2"
select select "object:1009"
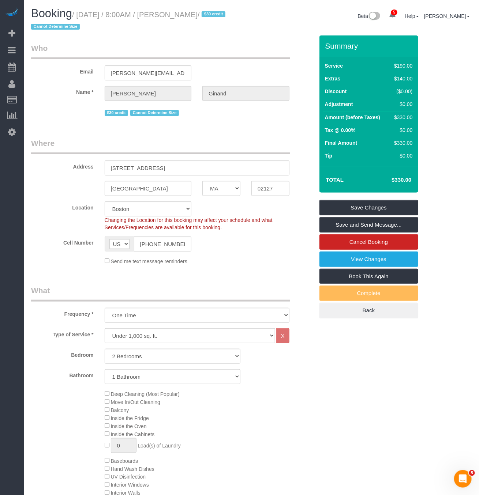
drag, startPoint x: 80, startPoint y: 15, endPoint x: 212, endPoint y: 13, distance: 132.1
click at [212, 13] on small "/ August 30, 2025 / 8:00AM / Ryan Ginand / $30 credit Cannot Determine Size" at bounding box center [129, 21] width 197 height 20
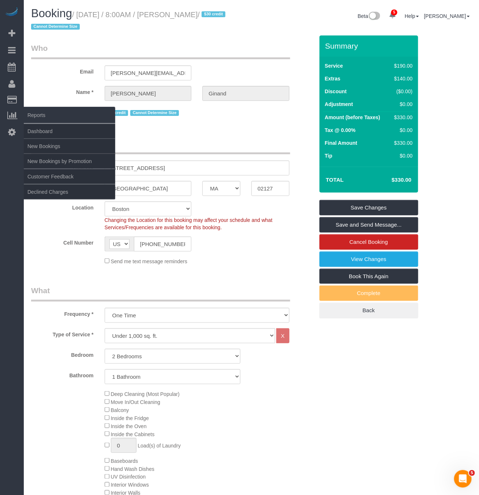
copy small "August 30, 2025 / 8:00AM / Ryan Ginand"
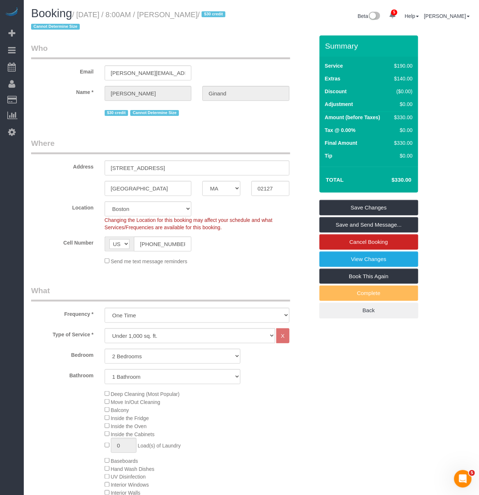
drag, startPoint x: 186, startPoint y: 20, endPoint x: 172, endPoint y: 14, distance: 14.6
click at [186, 19] on h1 "Booking / August 30, 2025 / 8:00AM / Ryan Ginand / $30 credit Cannot Determine …" at bounding box center [138, 19] width 215 height 25
click at [170, 13] on small "/ August 30, 2025 / 8:00AM / Ryan Ginand / $30 credit Cannot Determine Size" at bounding box center [129, 21] width 197 height 20
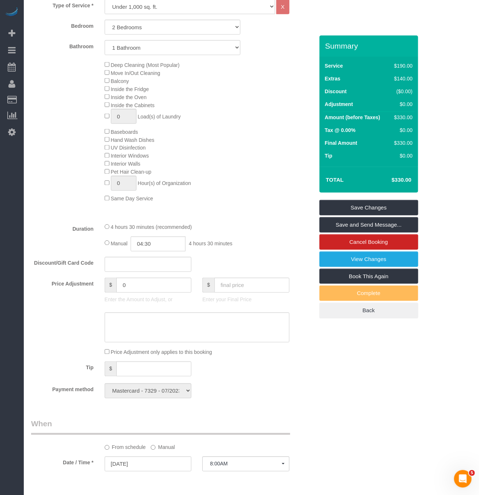
scroll to position [604, 0]
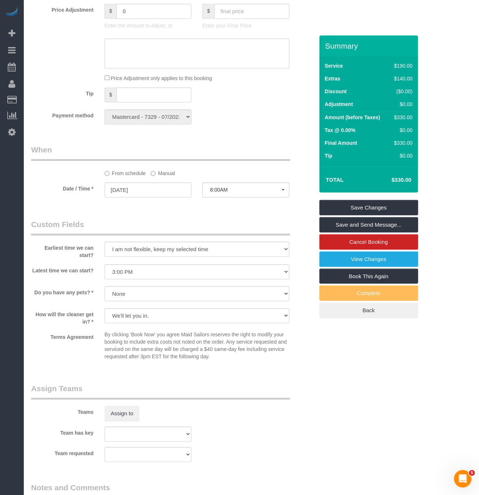
click at [263, 124] on div "Payment method Mastercard - 7329 - 07/2023 Mastercard - 9331 - 10/2029 (Default…" at bounding box center [173, 116] width 294 height 15
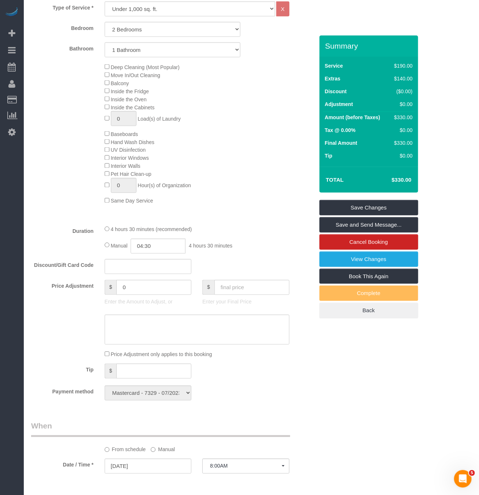
scroll to position [0, 0]
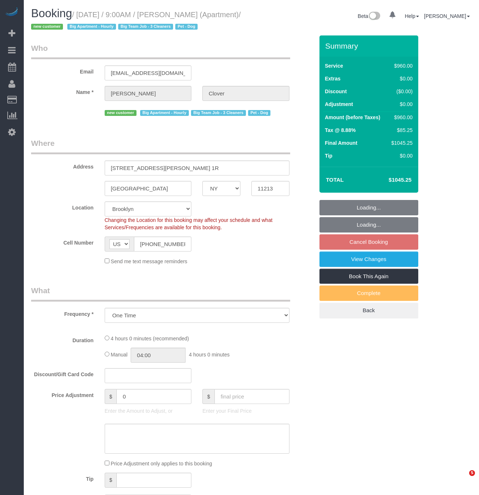
select select "NY"
select select "object:677"
select select "string:stripe-pm_1S0pLU4VGloSiKo7kPoqaPZQ"
select select "spot2"
select select "number:57"
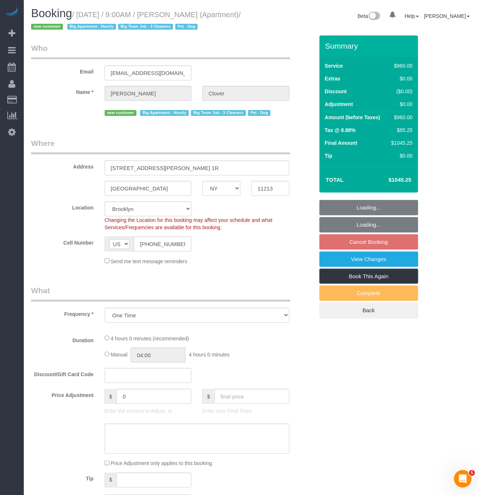
select select "number:70"
select select "number:13"
select select "number:5"
select select "3"
select select "240"
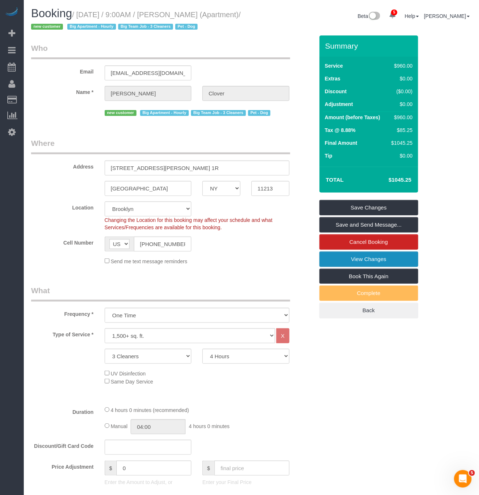
click at [367, 262] on link "View Changes" at bounding box center [368, 259] width 99 height 15
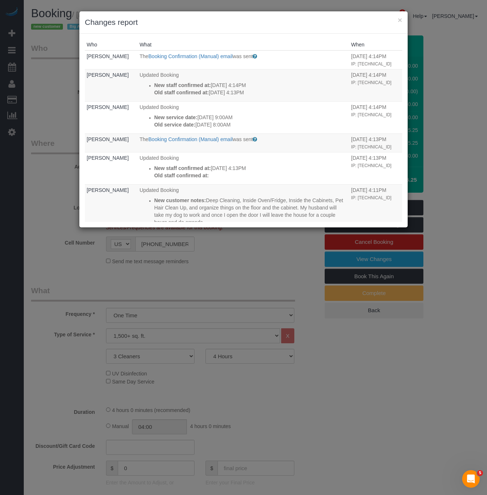
click at [403, 20] on div "× Changes report" at bounding box center [243, 22] width 329 height 22
click at [400, 20] on button "×" at bounding box center [400, 20] width 4 height 8
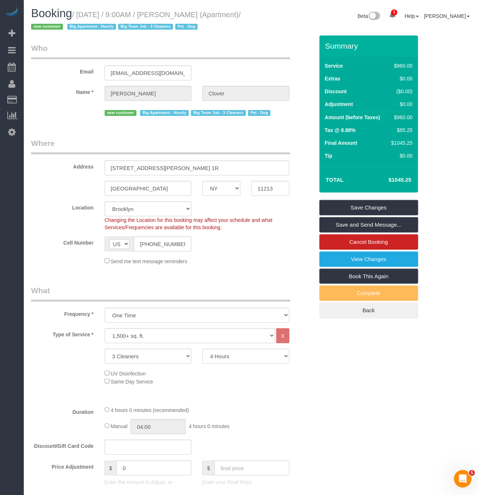
click at [269, 231] on div "Changing the Location for this booking may affect your schedule and what Servic…" at bounding box center [197, 224] width 196 height 15
click at [384, 244] on link "Cancel Booking" at bounding box center [368, 242] width 99 height 15
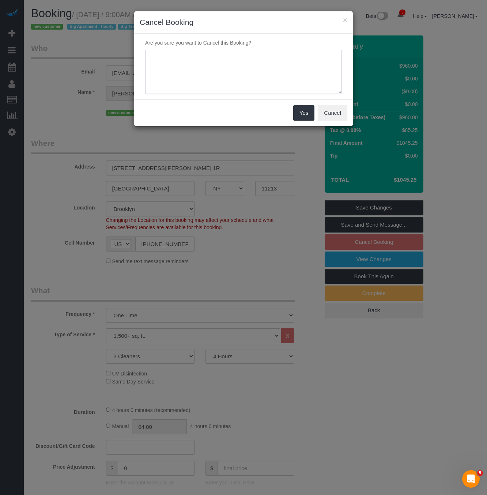
click at [240, 72] on textarea at bounding box center [243, 72] width 197 height 45
click at [227, 83] on textarea at bounding box center [243, 72] width 197 height 45
drag, startPoint x: 234, startPoint y: 60, endPoint x: 124, endPoint y: 72, distance: 110.1
click at [124, 72] on div "× Cancel Booking Are you sure you want to Cancel this Booking? Yes Cancel" at bounding box center [243, 247] width 487 height 495
click at [201, 56] on textarea at bounding box center [243, 72] width 197 height 45
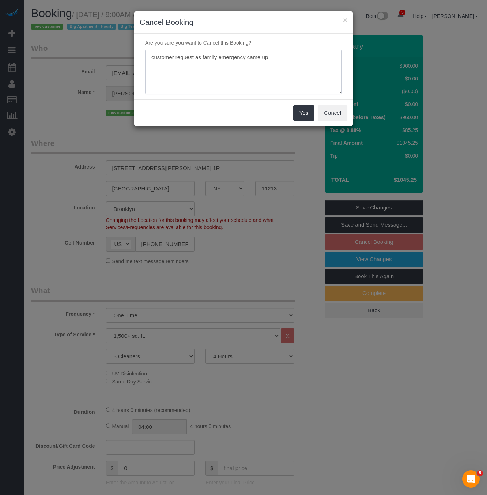
click at [279, 57] on textarea at bounding box center [243, 72] width 197 height 45
drag, startPoint x: 296, startPoint y: 60, endPoint x: 270, endPoint y: 60, distance: 26.4
click at [270, 60] on textarea at bounding box center [243, 72] width 197 height 45
type textarea "customer request as family emergency came up"
click at [303, 115] on button "Yes" at bounding box center [303, 112] width 21 height 15
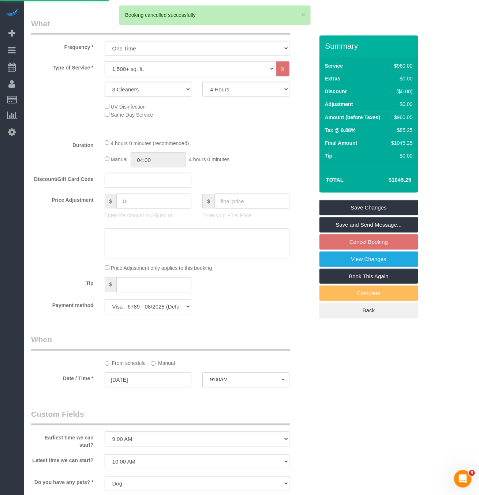
scroll to position [274, 0]
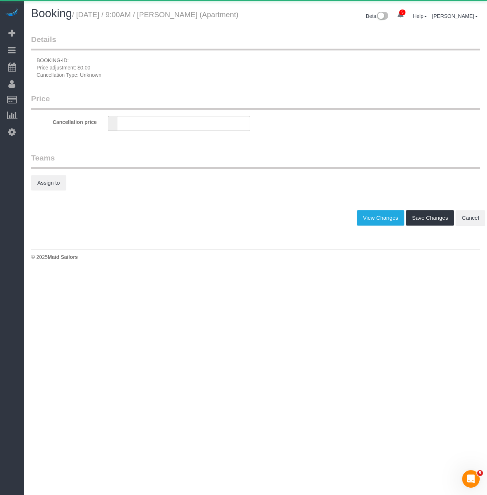
type input "0"
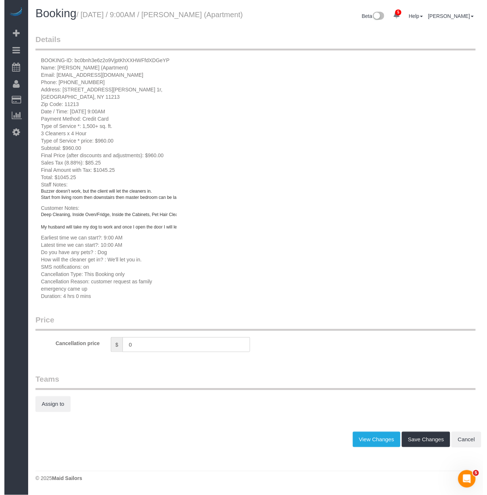
scroll to position [15, 0]
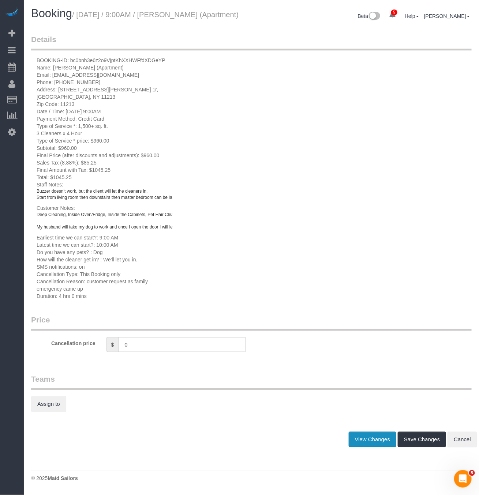
click at [366, 443] on link "View Changes" at bounding box center [373, 439] width 48 height 15
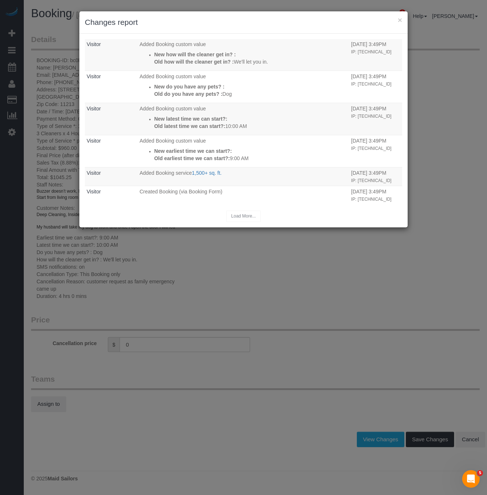
scroll to position [461, 0]
click at [306, 283] on div "× Changes report Who What When Tom Cabaneros The Booking Cancellation email was…" at bounding box center [243, 247] width 487 height 495
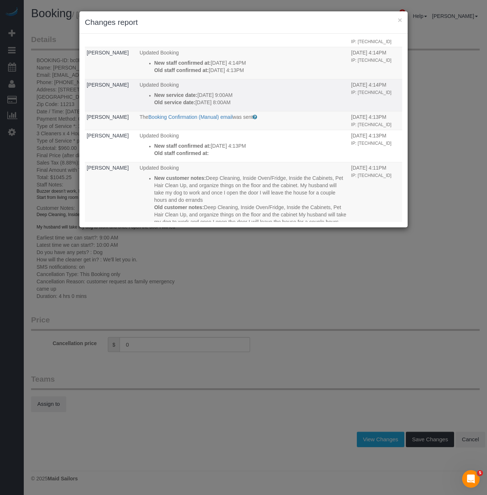
scroll to position [0, 0]
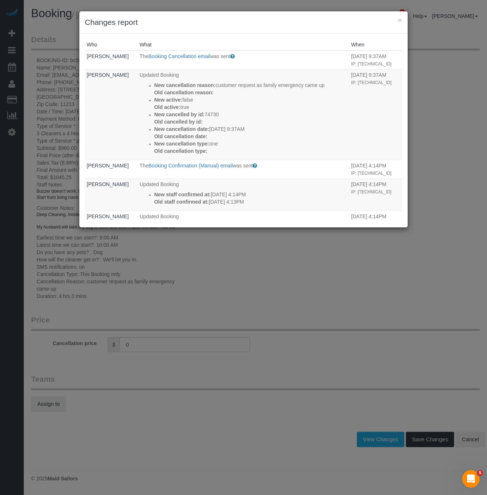
click at [396, 19] on h3 "Changes report" at bounding box center [244, 22] width 318 height 11
click at [401, 23] on button "×" at bounding box center [400, 20] width 4 height 8
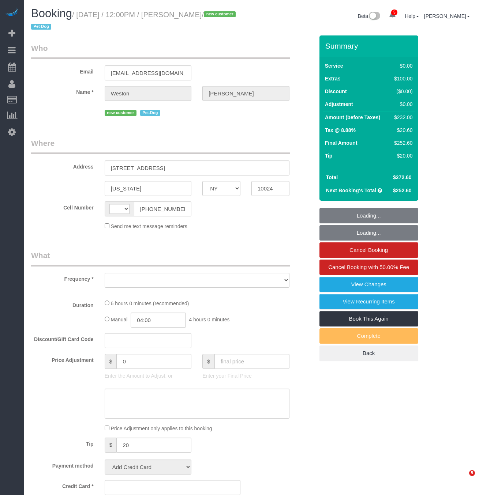
select select "NY"
select select "object:431"
select select "string:stripe-pm_1S0kuA4VGloSiKo7TQT4BI7k"
select select "2"
select select "number:57"
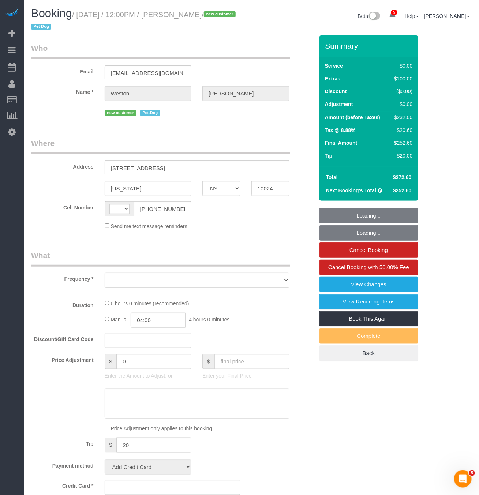
select select "number:72"
select select "number:13"
select select "number:6"
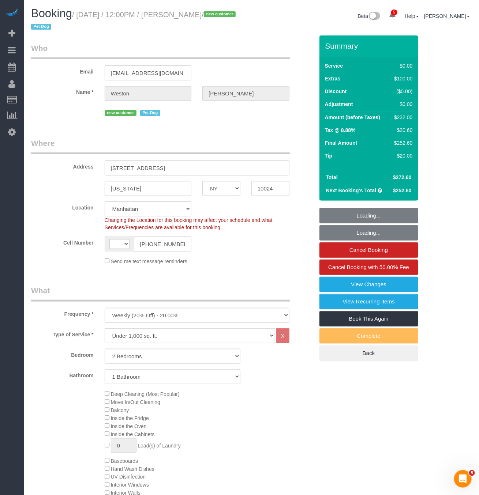
select select "object:932"
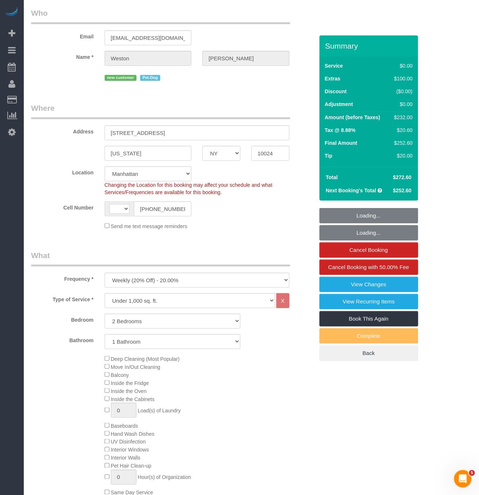
select select "string:[GEOGRAPHIC_DATA]"
select select "spot1"
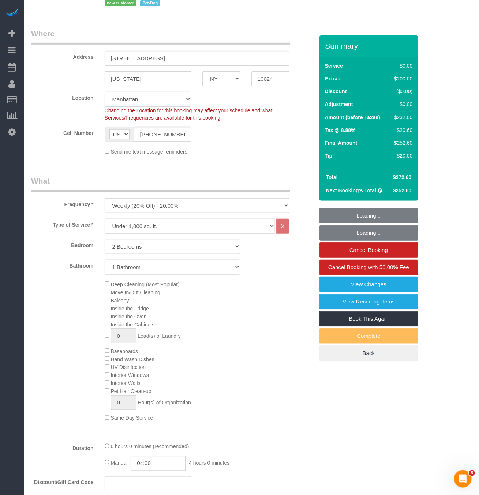
select select "2"
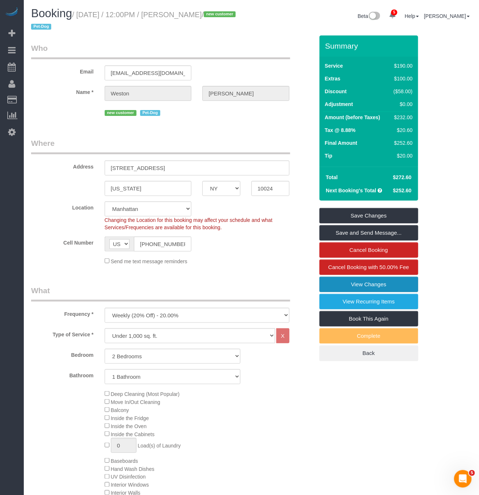
click at [374, 286] on link "View Changes" at bounding box center [368, 284] width 99 height 15
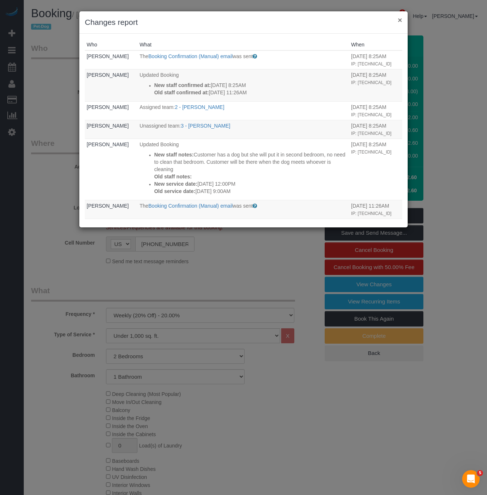
click at [398, 19] on button "×" at bounding box center [400, 20] width 4 height 8
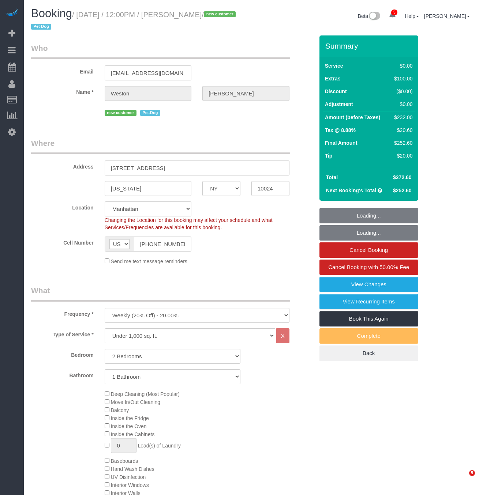
select select "NY"
select select "2"
select select "spot1"
select select "number:57"
select select "number:72"
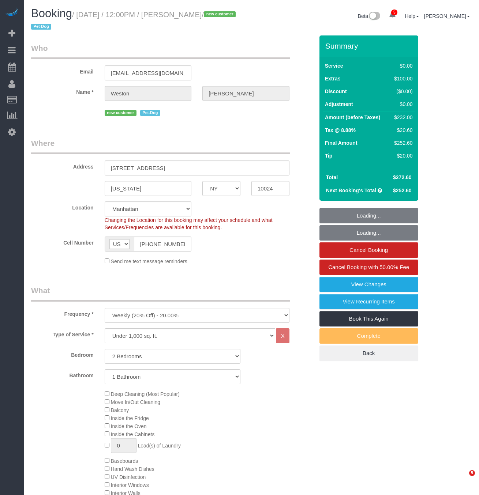
select select "number:13"
select select "number:6"
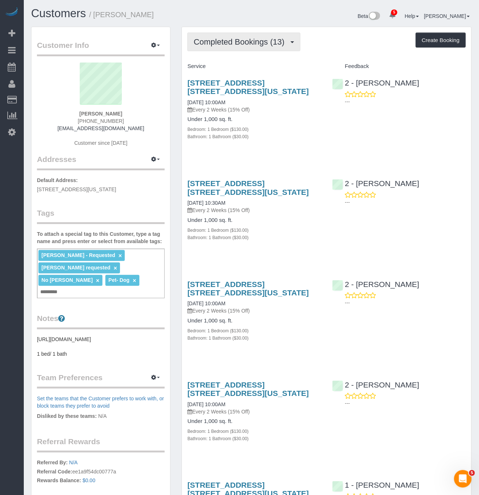
click at [240, 44] on span "Completed Bookings (13)" at bounding box center [241, 41] width 94 height 9
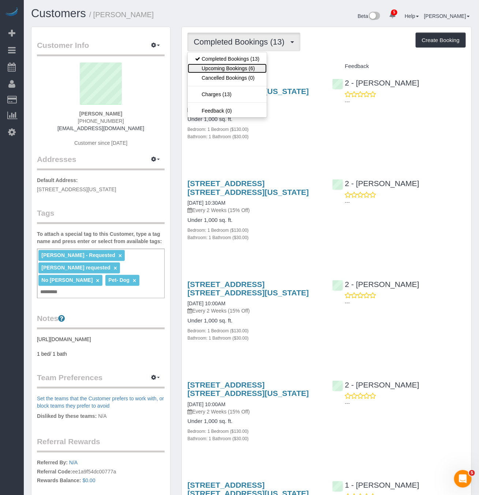
click at [254, 72] on link "Upcoming Bookings (6)" at bounding box center [227, 69] width 79 height 10
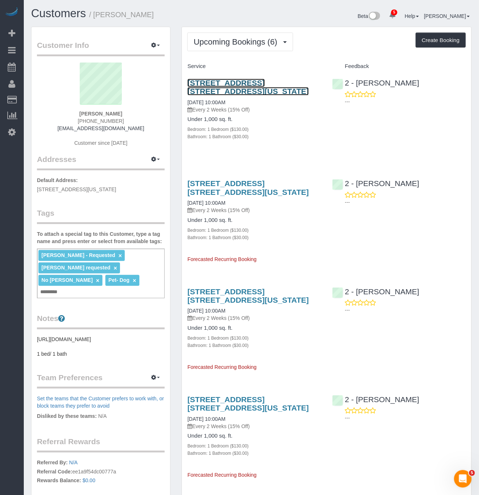
click at [250, 85] on link "[STREET_ADDRESS] [STREET_ADDRESS][US_STATE]" at bounding box center [247, 87] width 121 height 17
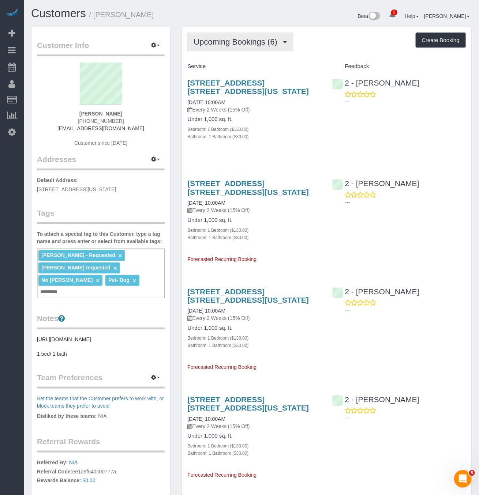
click at [246, 40] on span "Upcoming Bookings (6)" at bounding box center [237, 41] width 87 height 9
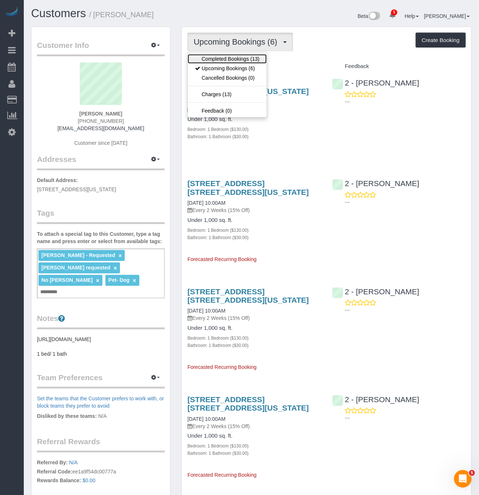
click at [247, 58] on link "Completed Bookings (13)" at bounding box center [227, 59] width 79 height 10
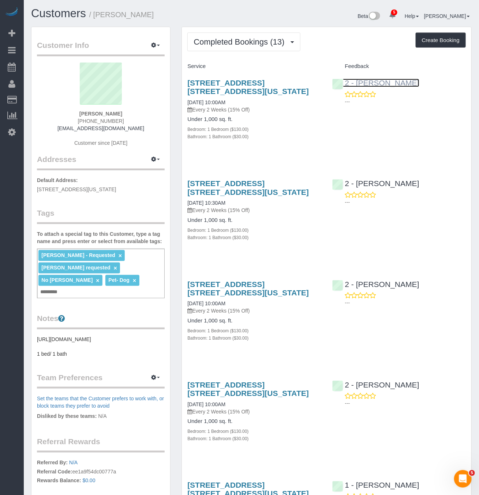
click at [376, 79] on link "2 - [PERSON_NAME]" at bounding box center [375, 83] width 87 height 8
click at [266, 40] on span "Completed Bookings (13)" at bounding box center [241, 41] width 94 height 9
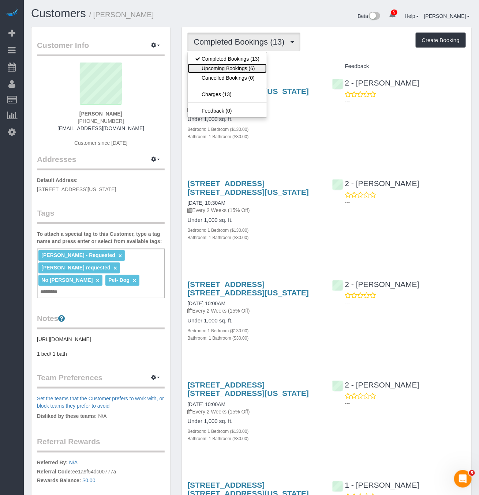
click at [238, 66] on link "Upcoming Bookings (6)" at bounding box center [227, 69] width 79 height 10
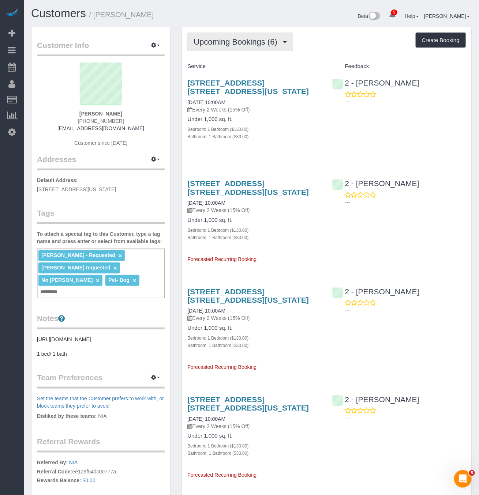
click at [253, 42] on span "Upcoming Bookings (6)" at bounding box center [237, 41] width 87 height 9
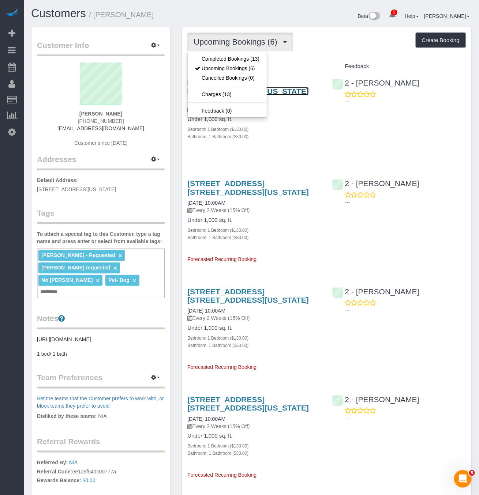
click at [292, 85] on link "[STREET_ADDRESS] [STREET_ADDRESS][US_STATE]" at bounding box center [247, 87] width 121 height 17
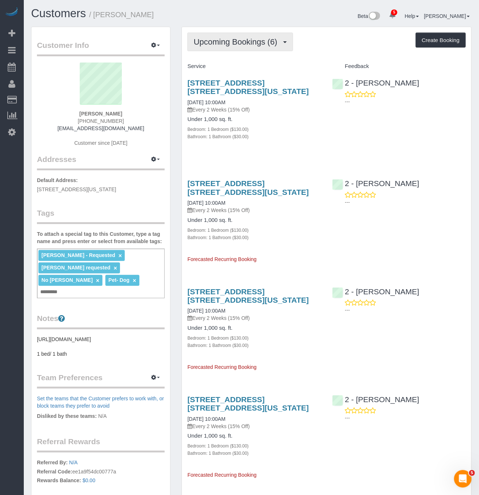
click at [206, 41] on span "Upcoming Bookings (6)" at bounding box center [237, 41] width 87 height 9
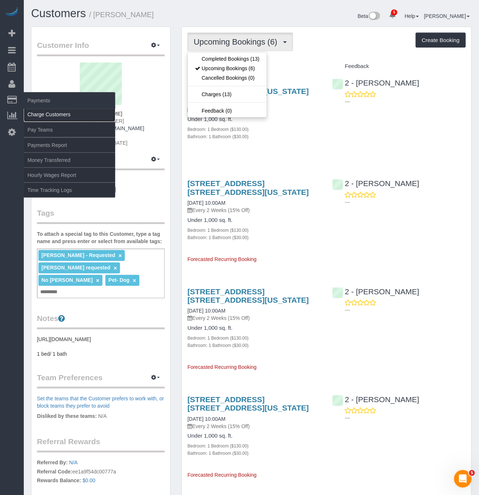
click at [46, 118] on link "Charge Customers" at bounding box center [69, 114] width 91 height 15
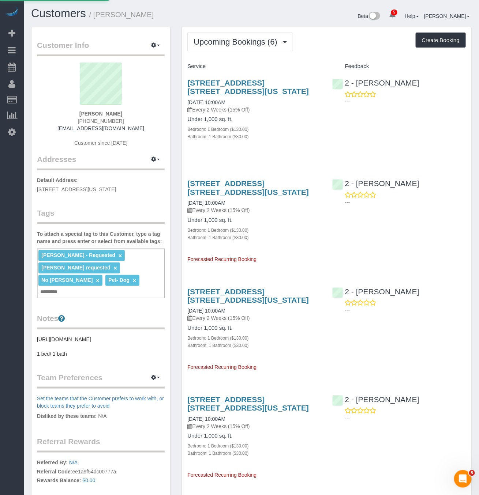
select select
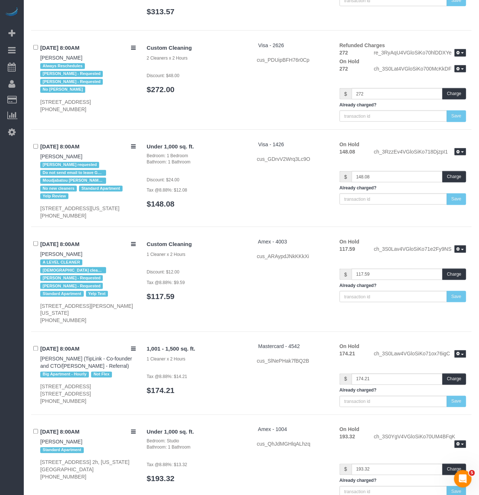
scroll to position [2162, 0]
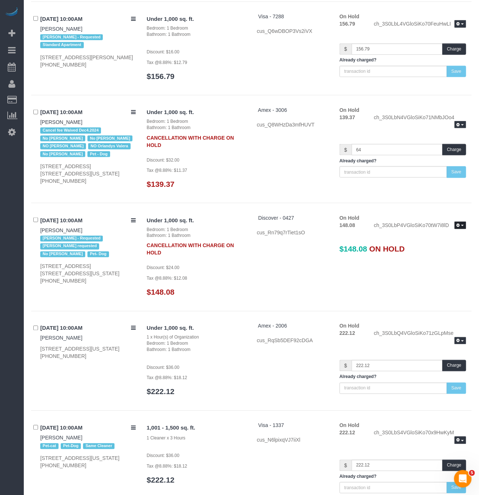
click at [458, 228] on icon "button" at bounding box center [458, 226] width 3 height 4
click at [178, 256] on strong "CANCELLATION WITH CHARGE ON HOLD" at bounding box center [190, 247] width 87 height 17
click at [154, 256] on strong "CANCELLATION WITH CHARGE ON HOLD" at bounding box center [190, 247] width 87 height 17
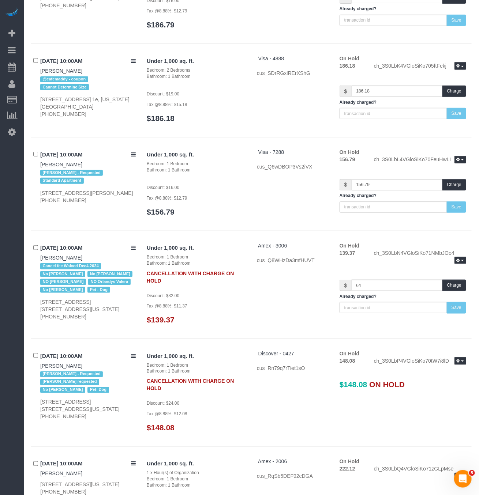
scroll to position [2052, 0]
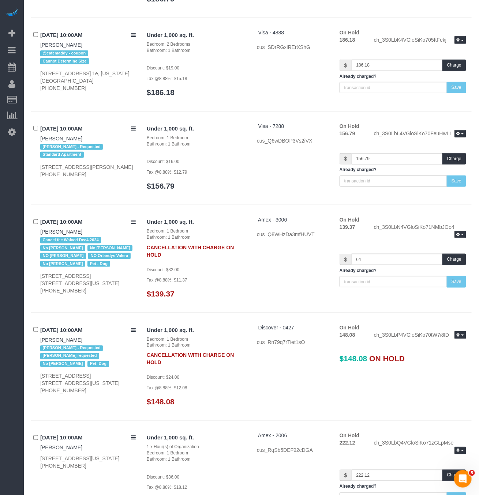
click at [368, 371] on div "On Hold 148.08 ch_3S0LbP4VGloSiKo70tW7i8lD Release Hold Refresh $148.08 ON HOLD" at bounding box center [403, 347] width 138 height 46
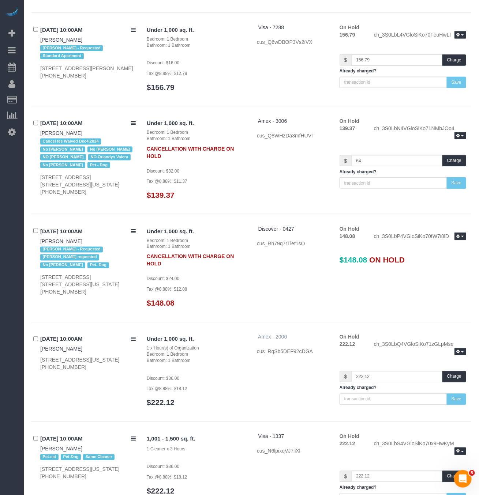
scroll to position [2162, 0]
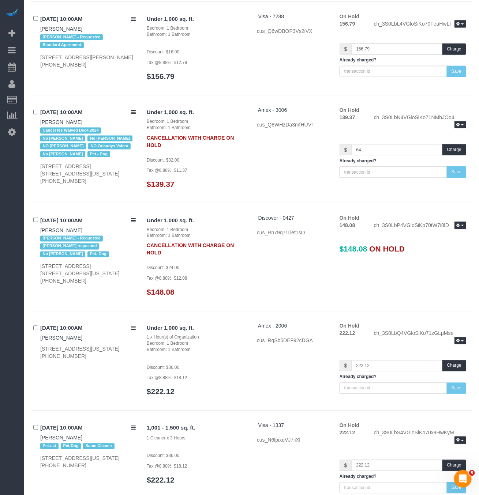
click at [280, 236] on div "cus_Rn79q7rTiet1sO" at bounding box center [293, 232] width 72 height 7
click at [348, 254] on span "$148.08" at bounding box center [354, 249] width 28 height 8
click at [72, 233] on div "08/28/2025 10:00AM Madeleine Spitz Ana Rodriguez - Requested Briana Bailey requ…" at bounding box center [86, 249] width 110 height 71
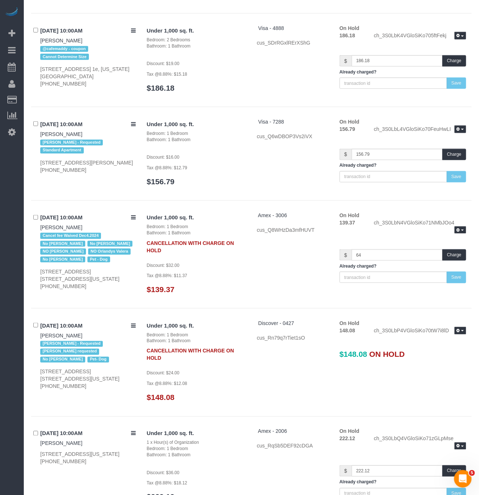
scroll to position [2052, 0]
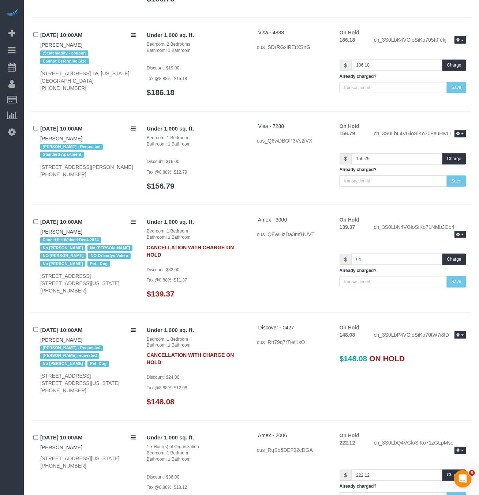
click at [171, 367] on div "CANCELLATION WITH CHARGE ON HOLD" at bounding box center [196, 359] width 99 height 15
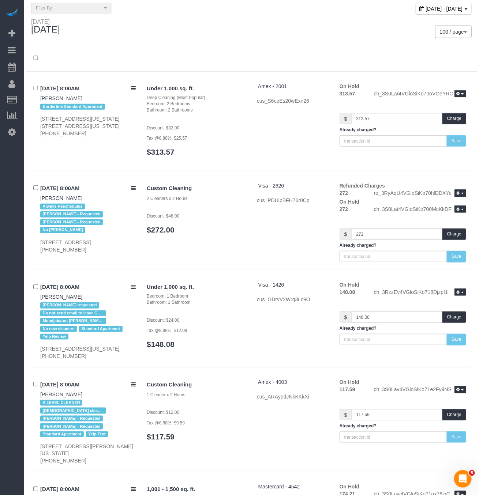
scroll to position [0, 0]
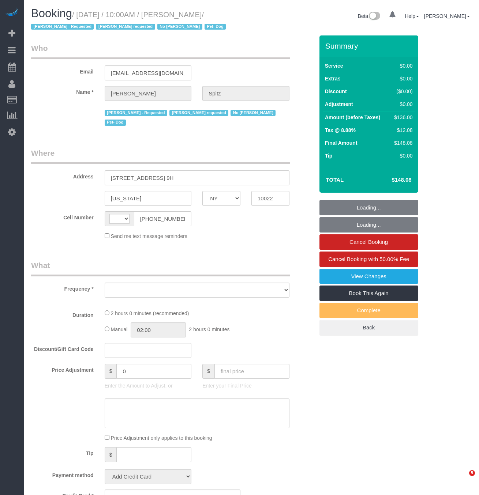
select select "NY"
select select "string:[GEOGRAPHIC_DATA]"
select select "object:681"
select select "number:57"
select select "number:74"
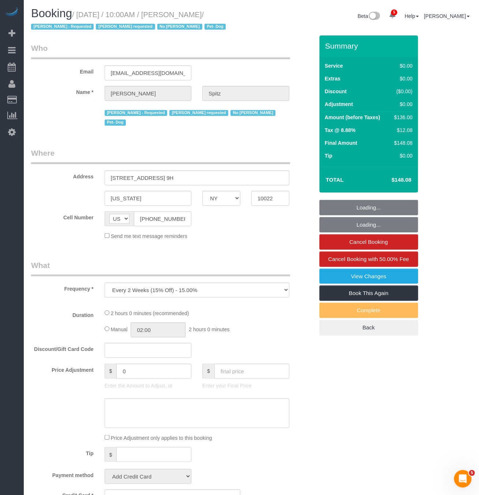
select select "number:13"
select select "number:5"
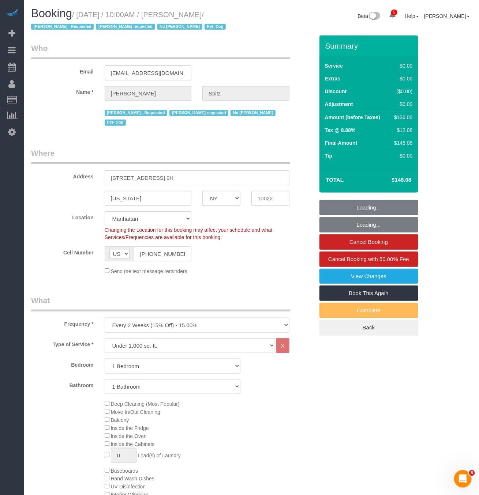
select select "object:1333"
select select "string:stripe-pm_1RpvFu4VGloSiKo7rcufCRjl"
select select "spot1"
select select "1"
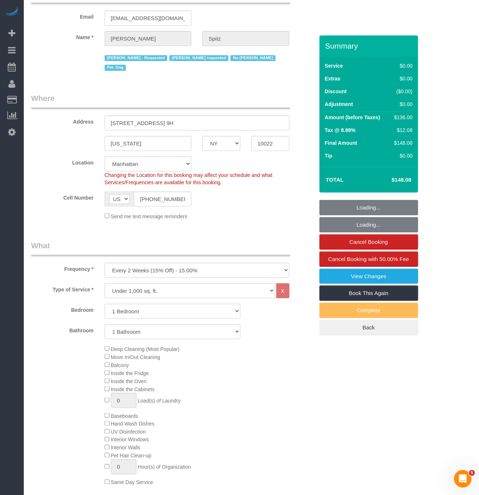
scroll to position [165, 0]
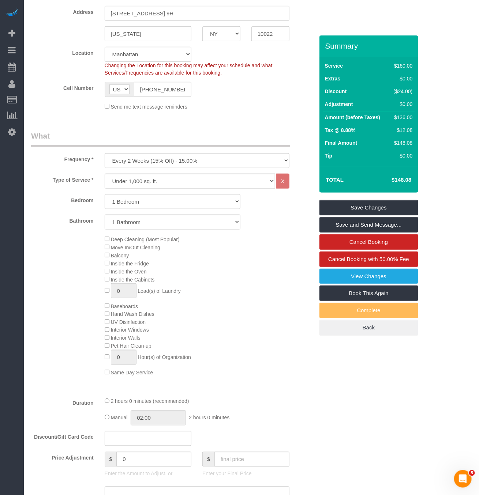
click at [253, 262] on div "Deep Cleaning (Most Popular) Move In/Out Cleaning Balcony Inside the Fridge Ins…" at bounding box center [209, 306] width 220 height 142
click at [265, 255] on div "Deep Cleaning (Most Popular) Move In/Out Cleaning Balcony Inside the Fridge Ins…" at bounding box center [209, 306] width 220 height 142
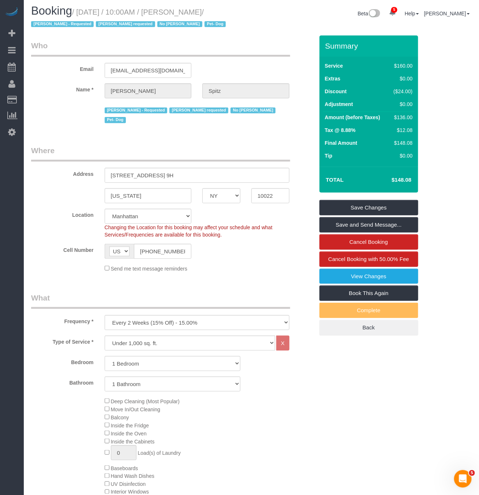
scroll to position [0, 0]
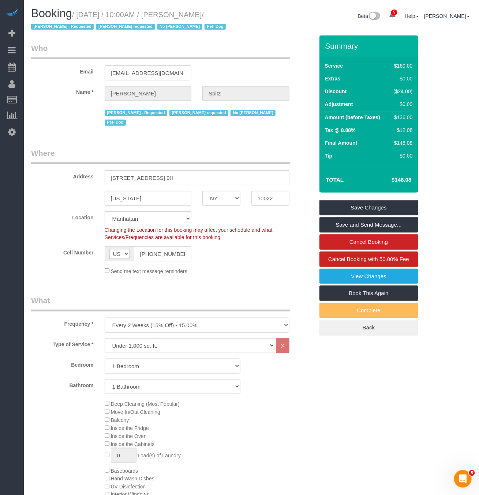
drag, startPoint x: 235, startPoint y: 12, endPoint x: 207, endPoint y: 0, distance: 31.0
click at [226, 9] on h1 "Booking / [DATE] / 10:00AM / [PERSON_NAME] / [PERSON_NAME] - Requested [PERSON_…" at bounding box center [138, 19] width 215 height 25
click at [89, 13] on small "/ [DATE] / 10:00AM / [PERSON_NAME] / [PERSON_NAME] - Requested [PERSON_NAME] re…" at bounding box center [129, 21] width 197 height 20
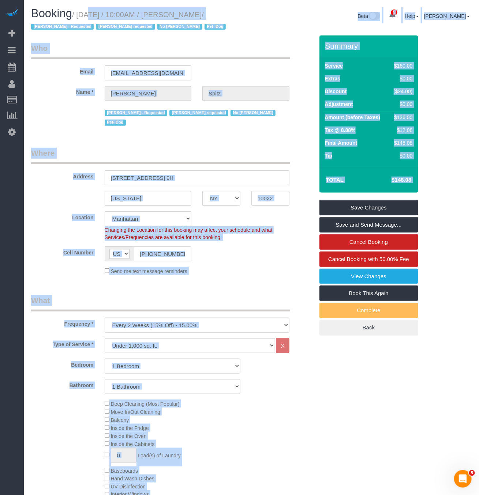
drag, startPoint x: 77, startPoint y: 16, endPoint x: 231, endPoint y: 0, distance: 154.1
click at [231, 0] on body "5 Beta Your Notifications You have 0 alerts × You have 3 to charge for [DATE] ×…" at bounding box center [239, 247] width 479 height 495
click at [232, 14] on h1 "Booking / [DATE] / 10:00AM / [PERSON_NAME] / [PERSON_NAME] - Requested [PERSON_…" at bounding box center [138, 19] width 215 height 25
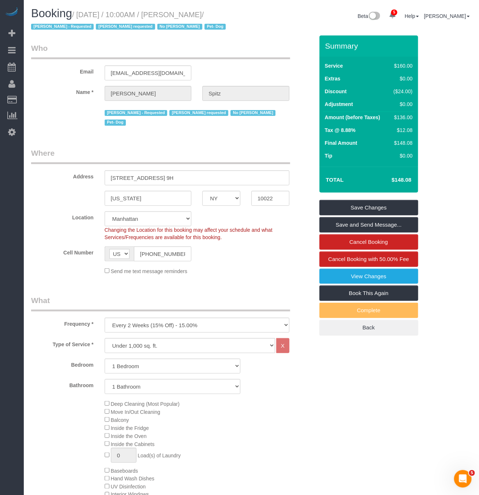
drag, startPoint x: 88, startPoint y: 15, endPoint x: 84, endPoint y: 15, distance: 4.0
click at [89, 15] on small "/ [DATE] / 10:00AM / [PERSON_NAME] / [PERSON_NAME] - Requested [PERSON_NAME] re…" at bounding box center [129, 21] width 197 height 20
drag, startPoint x: 79, startPoint y: 12, endPoint x: 236, endPoint y: 11, distance: 156.6
click at [236, 11] on h1 "Booking / [DATE] / 10:00AM / [PERSON_NAME] / [PERSON_NAME] - Requested [PERSON_…" at bounding box center [138, 19] width 215 height 25
copy small "August 28, 2025 / 10:00AM / Madeleine Spitz /"
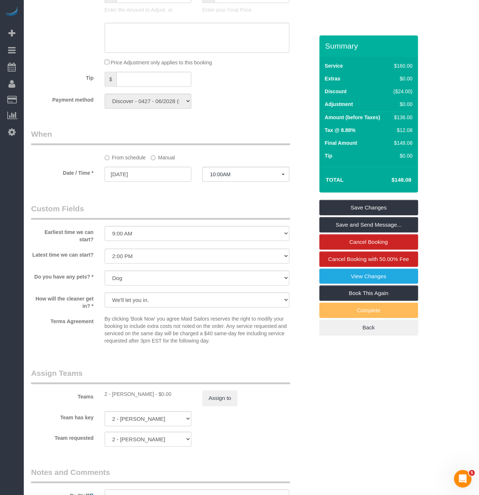
scroll to position [714, 0]
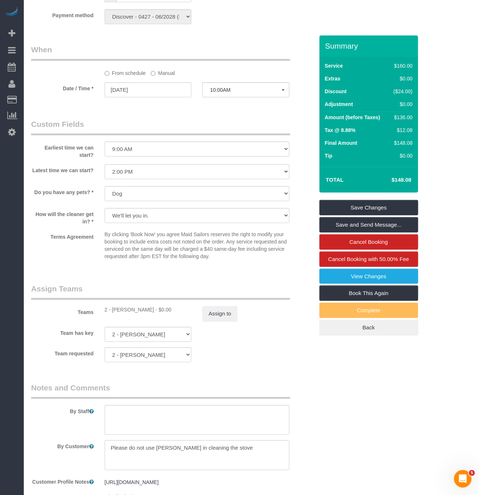
drag, startPoint x: 112, startPoint y: 318, endPoint x: 7, endPoint y: 331, distance: 105.8
click at [145, 314] on div "2 - Ana Rodriguez - $0.00" at bounding box center [148, 309] width 87 height 7
copy div "Ana Rodriguez"
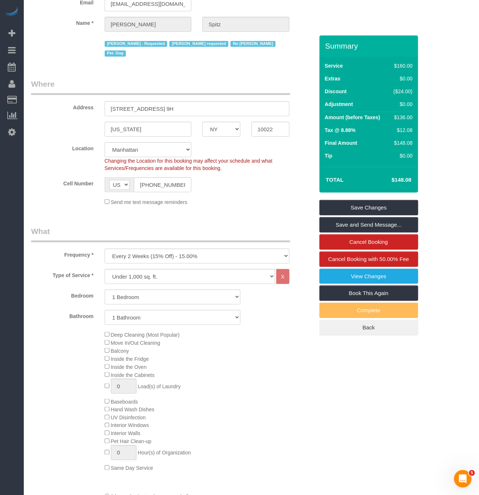
scroll to position [0, 0]
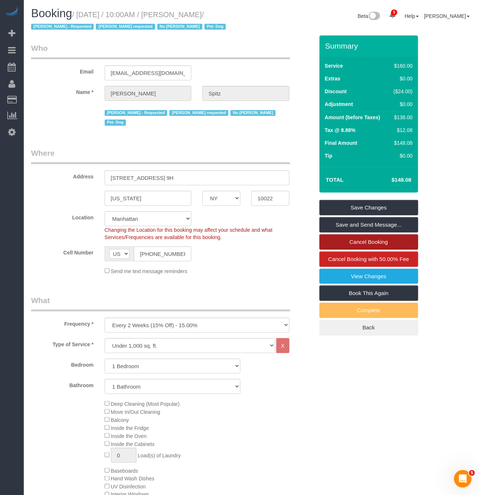
click at [371, 239] on link "Cancel Booking" at bounding box center [368, 242] width 99 height 15
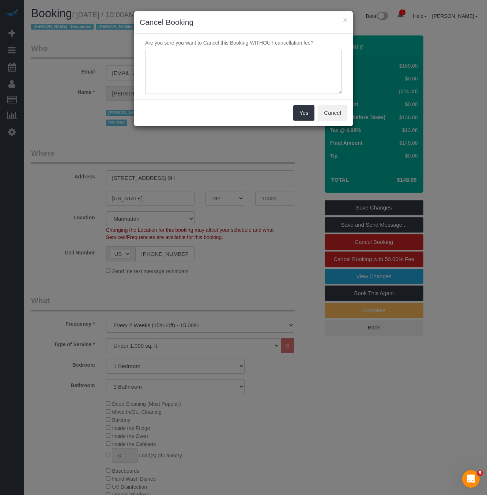
click at [254, 68] on textarea at bounding box center [243, 72] width 197 height 45
type textarea "no water in the building so unable to clean today"
click at [303, 116] on button "Yes" at bounding box center [303, 112] width 21 height 15
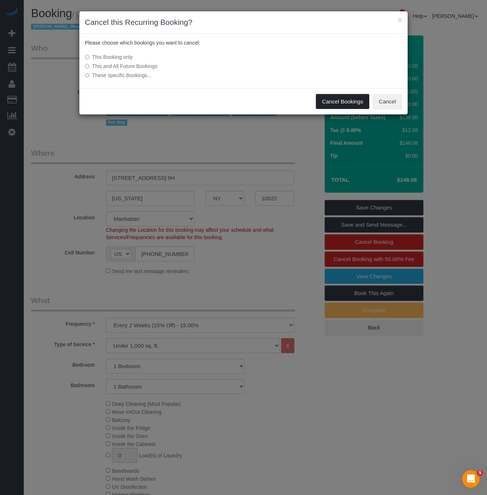
click at [346, 102] on button "Cancel Bookings" at bounding box center [343, 101] width 54 height 15
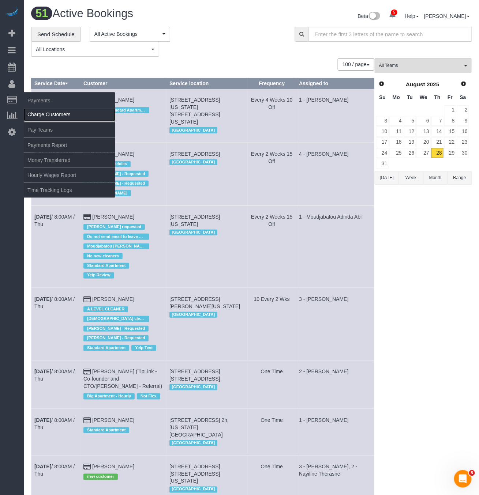
click at [50, 115] on link "Charge Customers" at bounding box center [69, 114] width 91 height 15
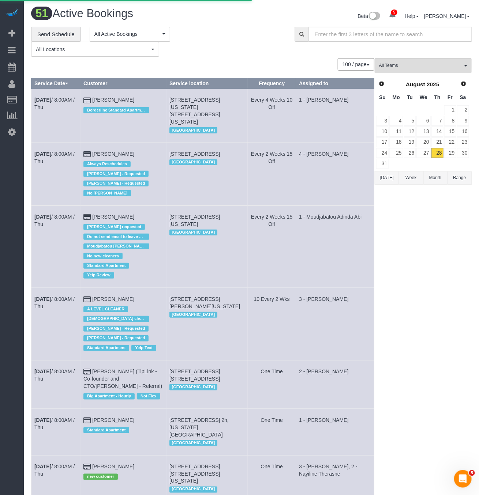
select select
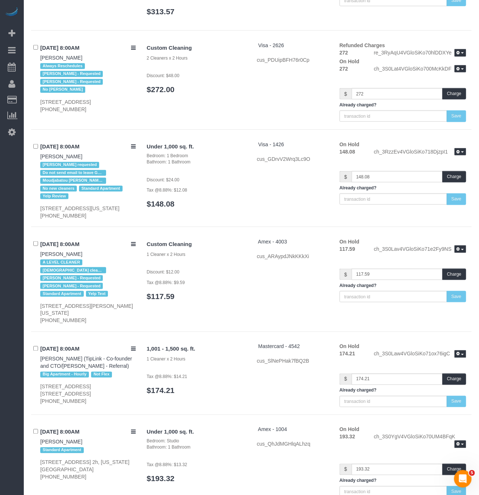
scroll to position [2162, 0]
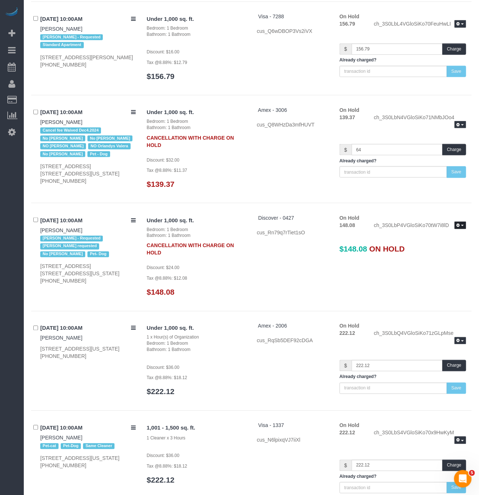
click at [461, 229] on button "button" at bounding box center [460, 226] width 12 height 8
click at [59, 233] on link "Madeleine Spitz" at bounding box center [61, 231] width 42 height 6
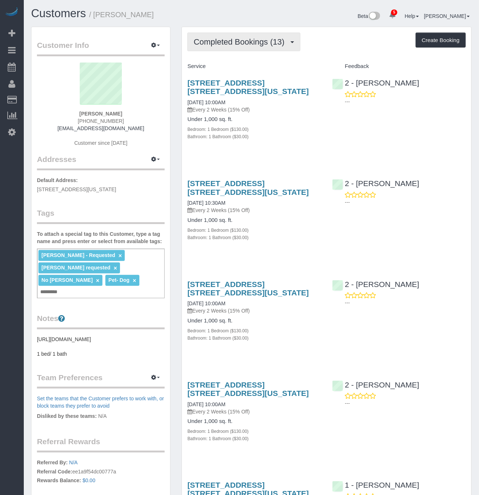
click at [245, 41] on span "Completed Bookings (13)" at bounding box center [241, 41] width 94 height 9
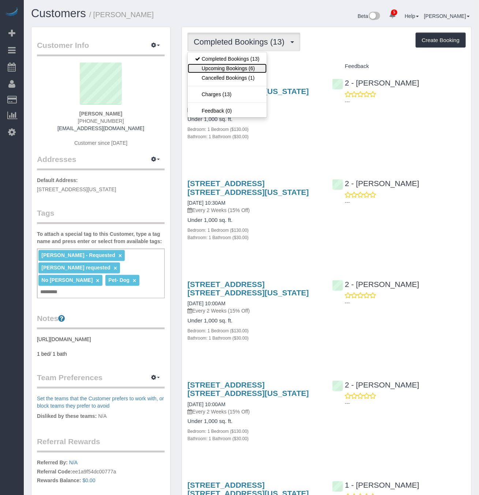
click at [237, 68] on link "Upcoming Bookings (6)" at bounding box center [227, 69] width 79 height 10
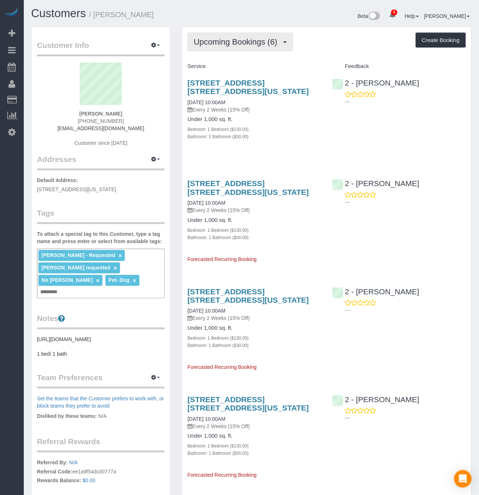
drag, startPoint x: 245, startPoint y: 46, endPoint x: 241, endPoint y: 60, distance: 14.6
click at [245, 46] on button "Upcoming Bookings (6)" at bounding box center [240, 42] width 106 height 19
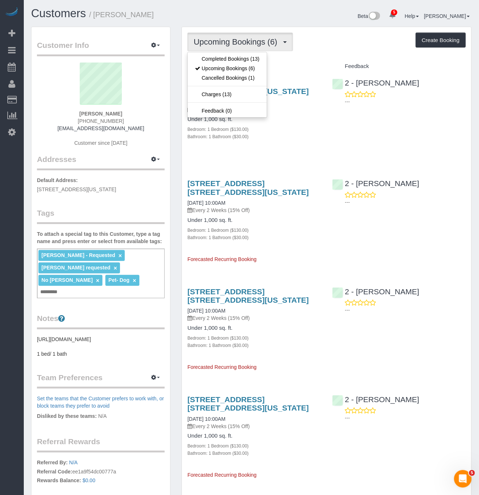
click at [324, 50] on div "Upcoming Bookings (6) Completed Bookings (13) Upcoming Bookings (6) Cancelled B…" at bounding box center [326, 42] width 278 height 19
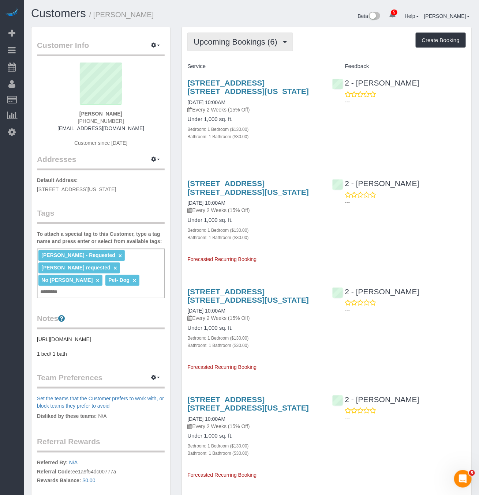
click at [251, 43] on span "Upcoming Bookings (6)" at bounding box center [237, 41] width 87 height 9
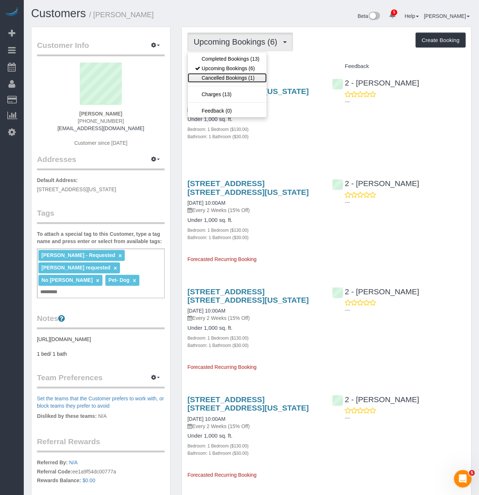
click at [221, 81] on link "Cancelled Bookings (1)" at bounding box center [227, 78] width 79 height 10
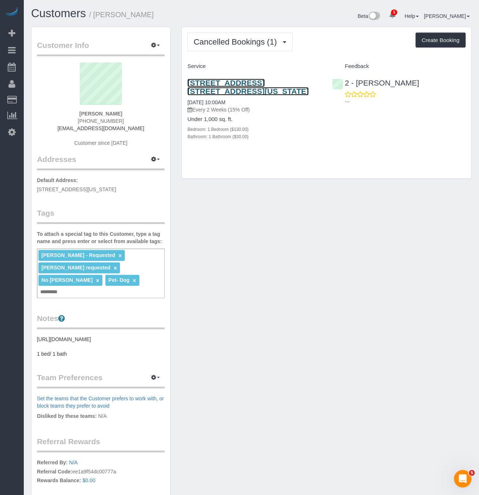
click at [240, 82] on link "[STREET_ADDRESS] [STREET_ADDRESS][US_STATE]" at bounding box center [247, 87] width 121 height 17
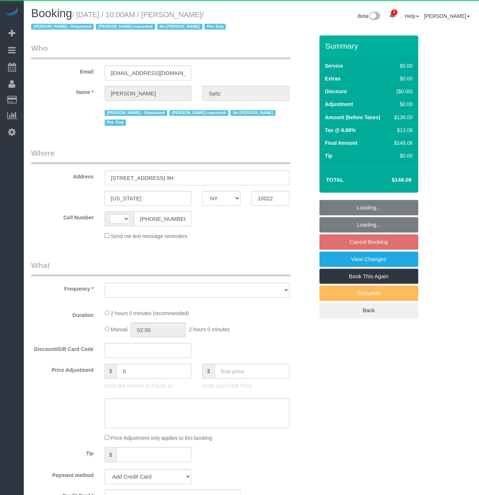
select select "NY"
select select "number:57"
select select "number:74"
select select "number:13"
select select "number:5"
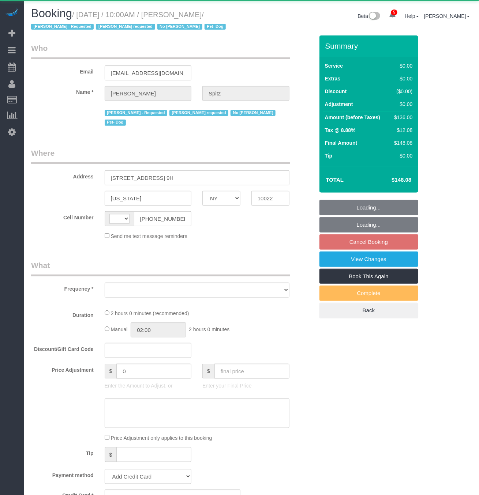
select select "string:[GEOGRAPHIC_DATA]"
select select "string:stripe-pm_1RpvFu4VGloSiKo7rcufCRjl"
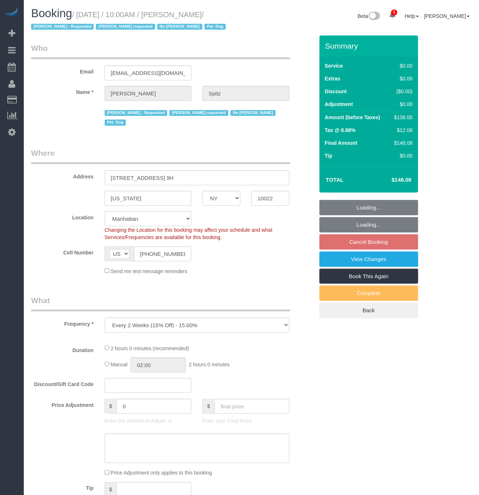
select select "object:1329"
select select "spot3"
select select "1"
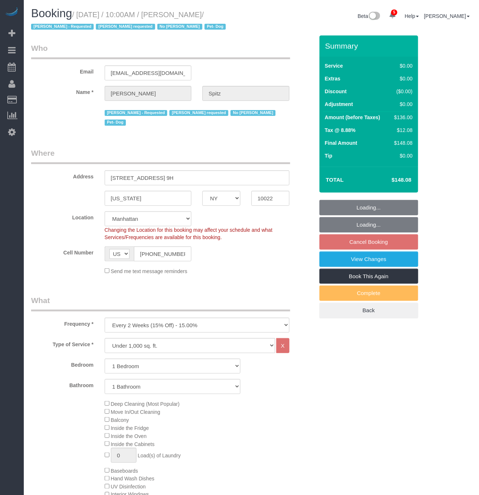
select select "1"
